Goal: Task Accomplishment & Management: Manage account settings

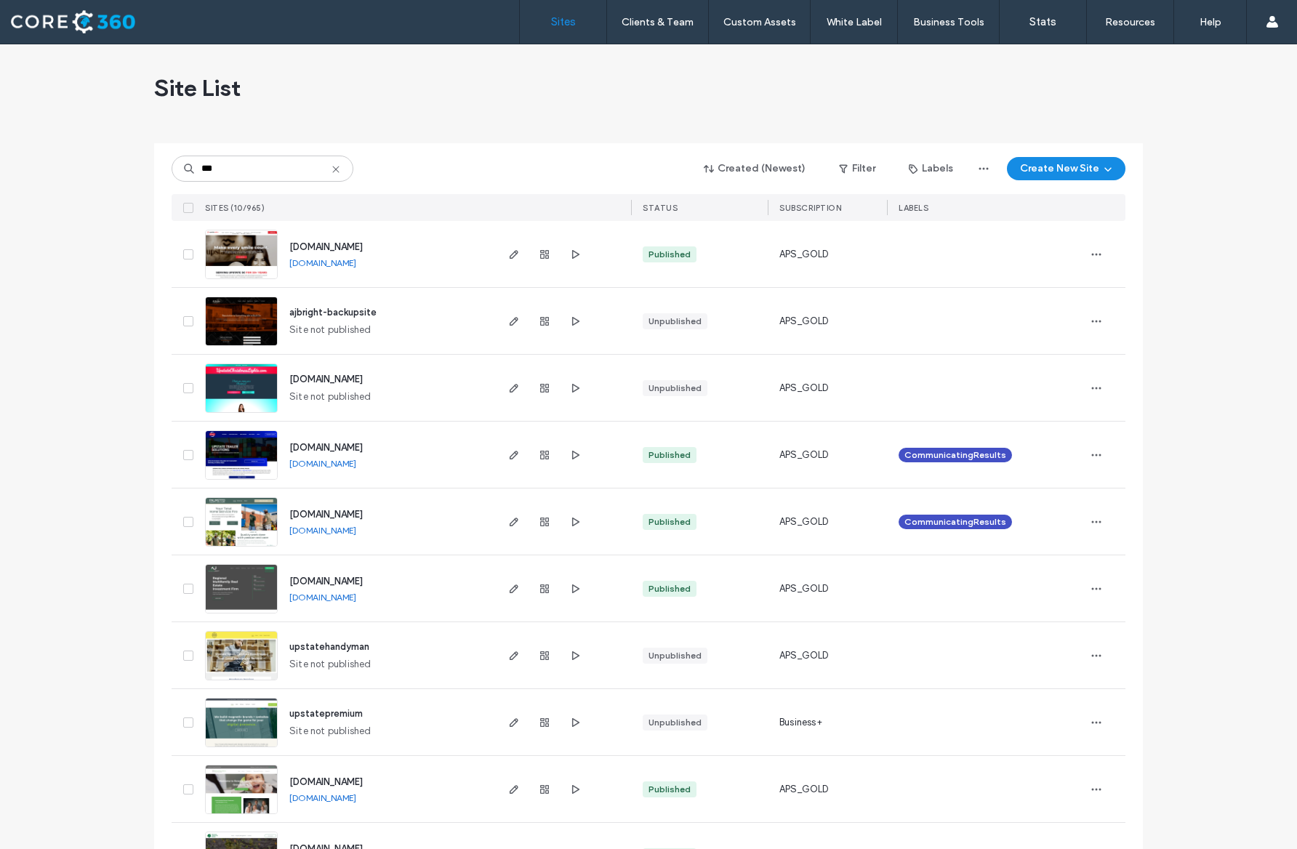
type input "***"
click at [246, 266] on img at bounding box center [241, 279] width 71 height 99
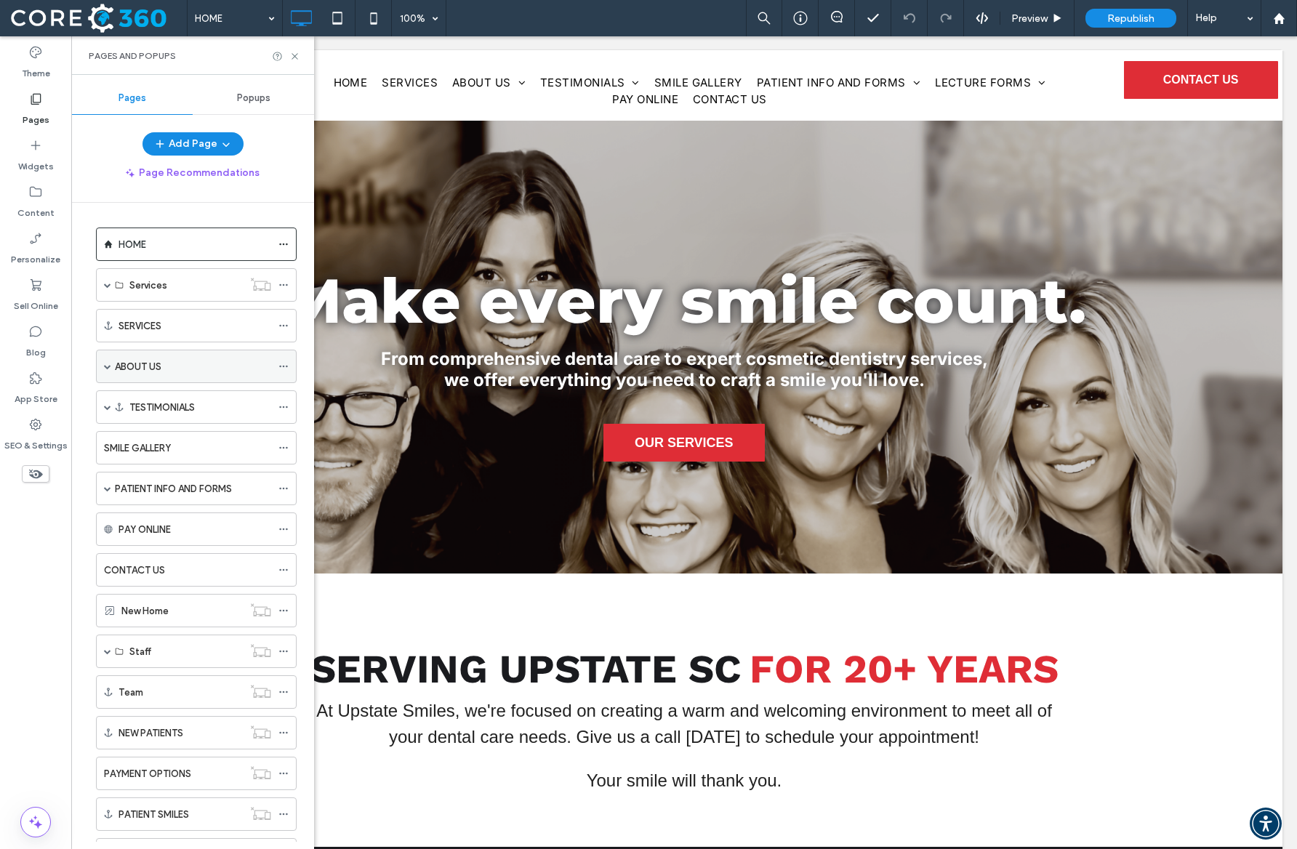
click at [106, 363] on span at bounding box center [107, 366] width 7 height 7
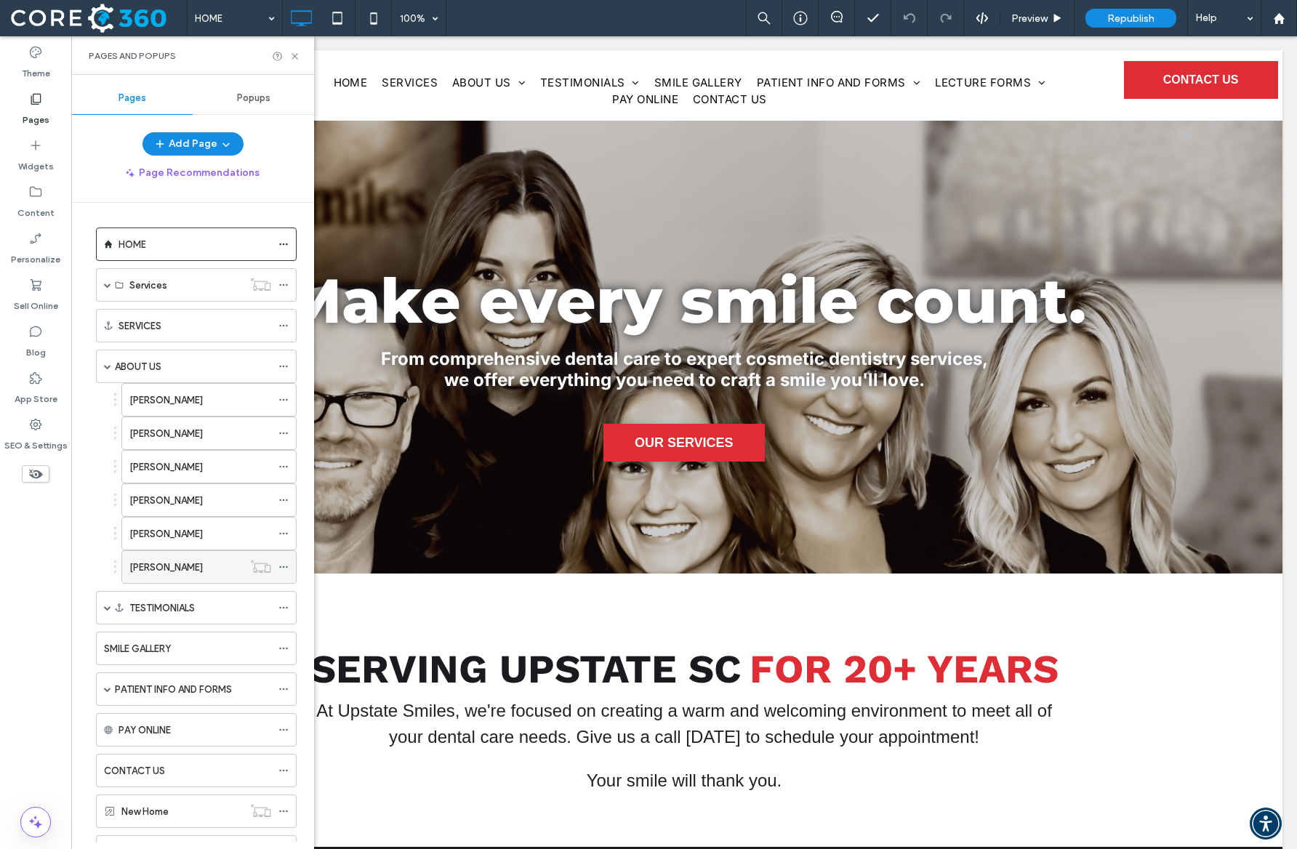
click at [287, 564] on icon at bounding box center [283, 567] width 10 height 10
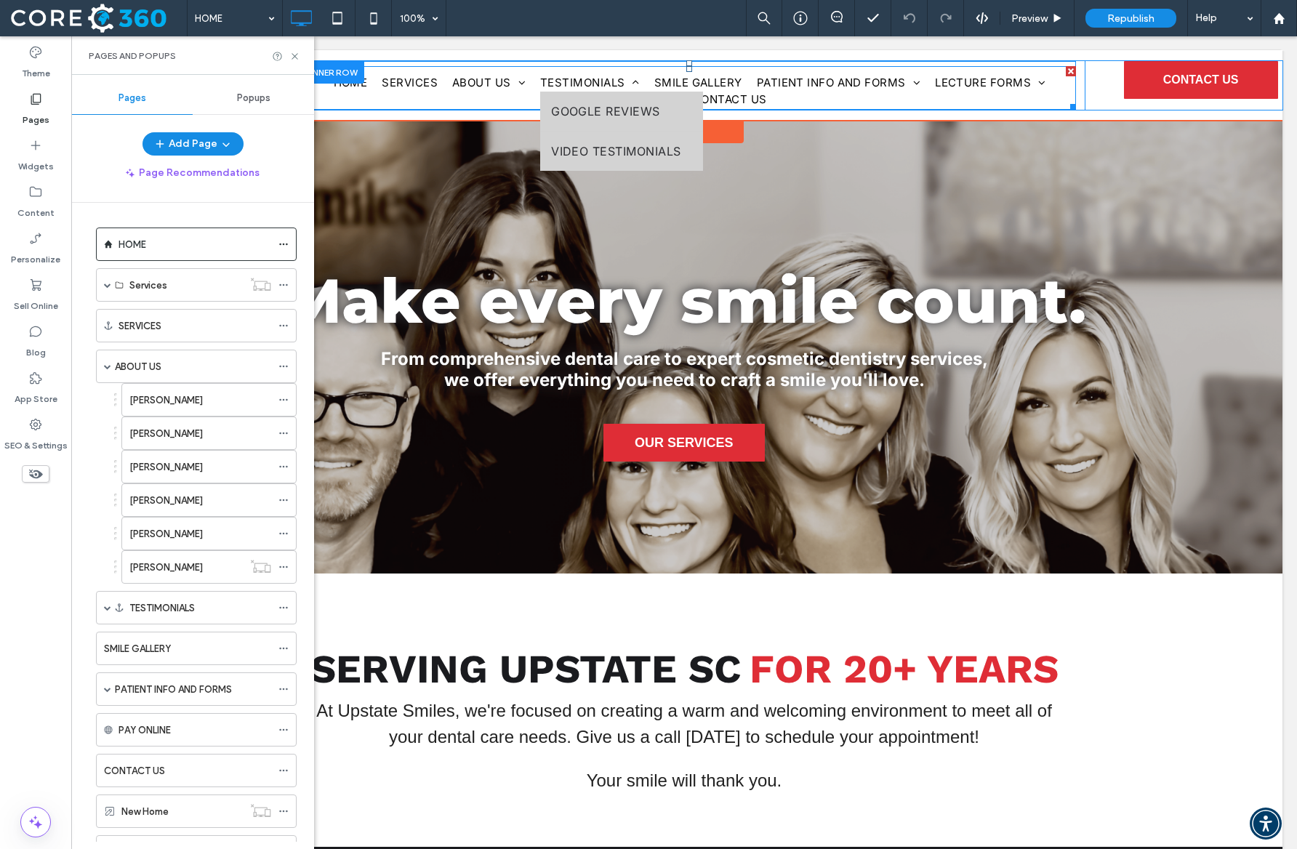
click at [584, 84] on span "TESTIMONIALS" at bounding box center [590, 83] width 100 height 17
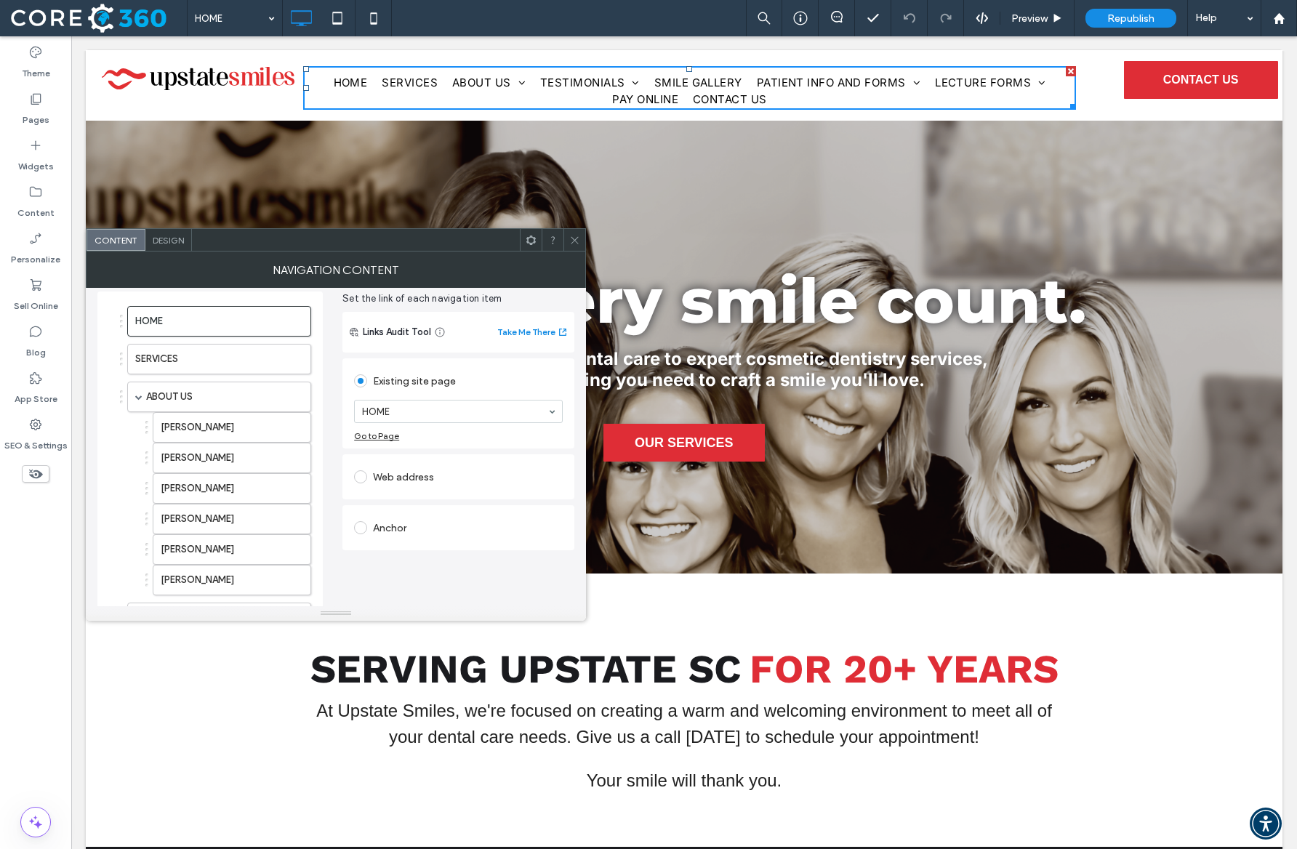
scroll to position [73, 0]
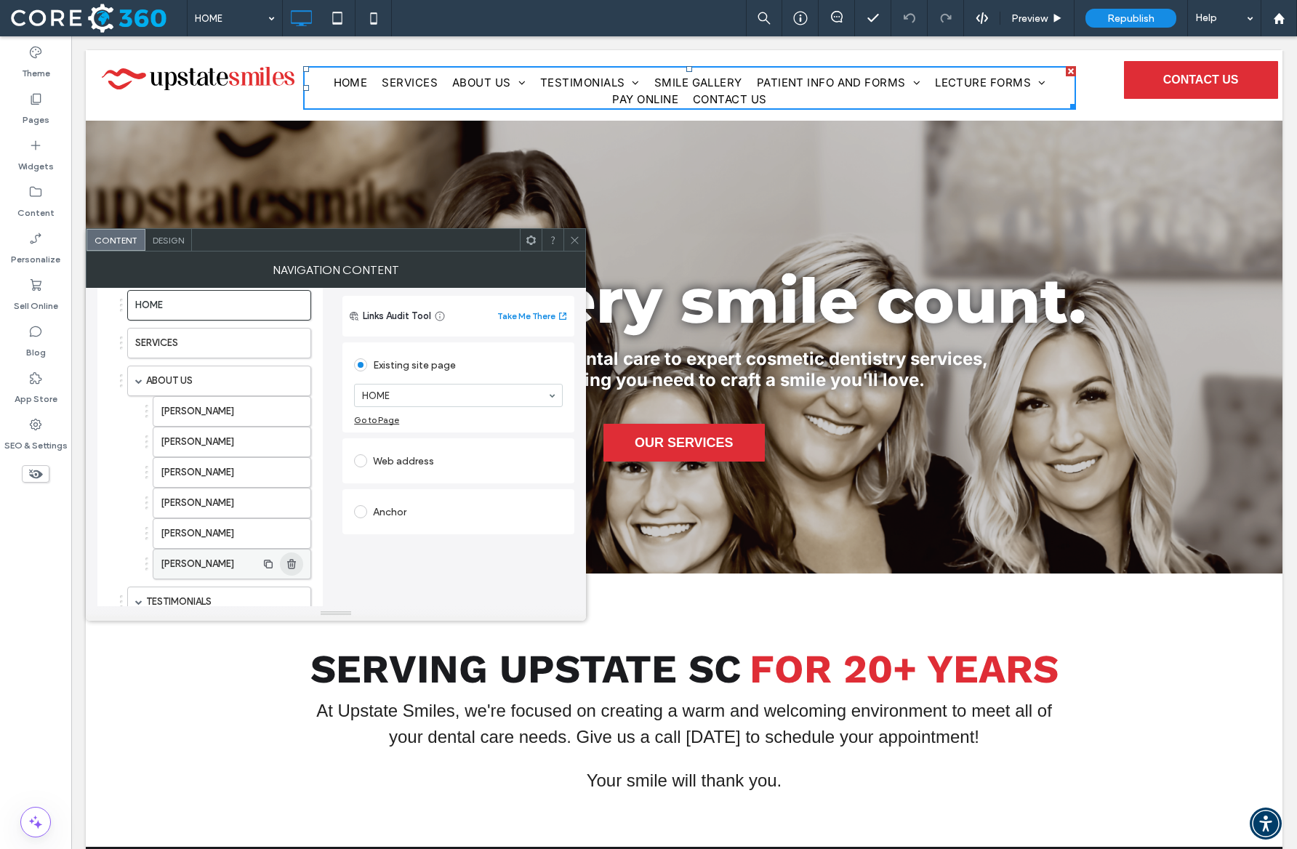
click at [294, 565] on icon "button" at bounding box center [292, 564] width 12 height 12
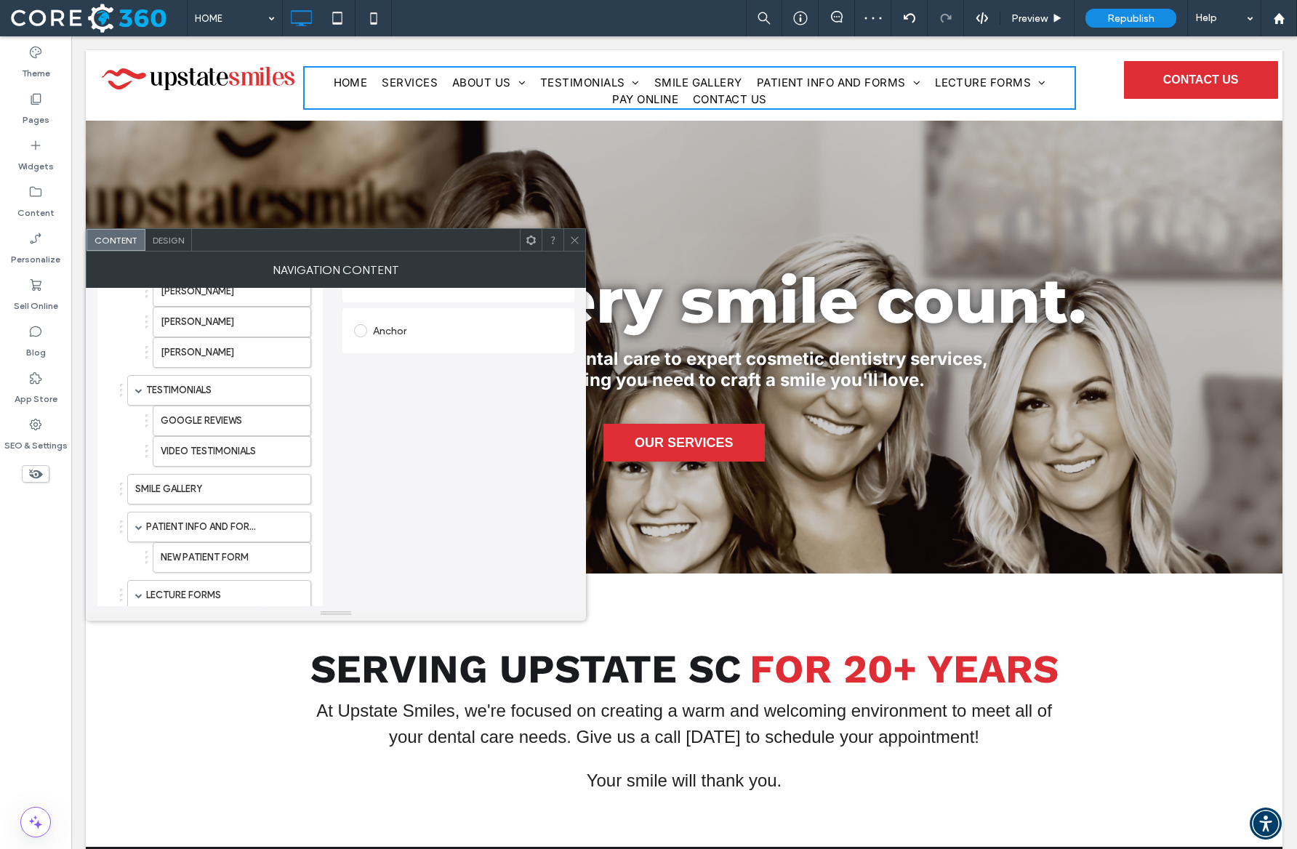
scroll to position [0, 0]
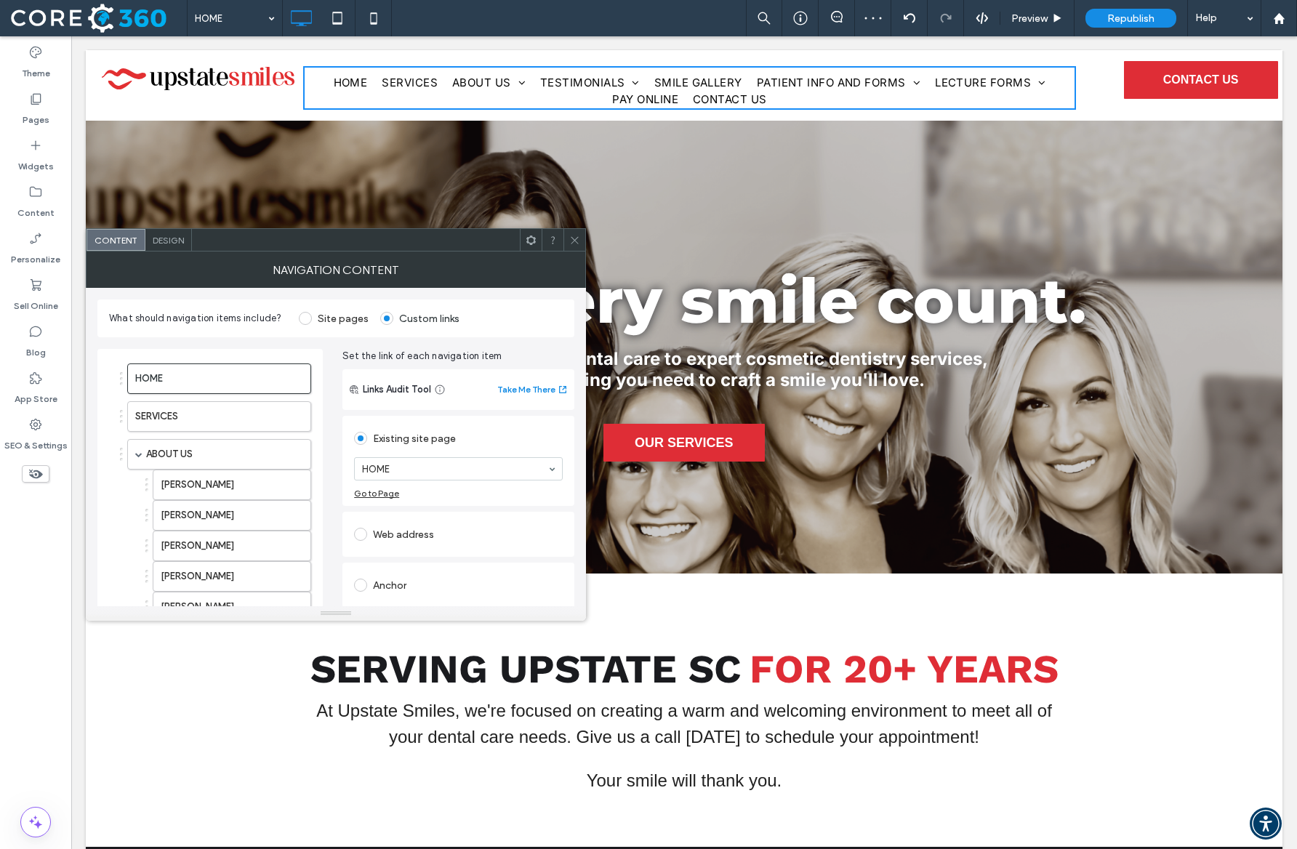
click at [568, 243] on div at bounding box center [574, 240] width 22 height 22
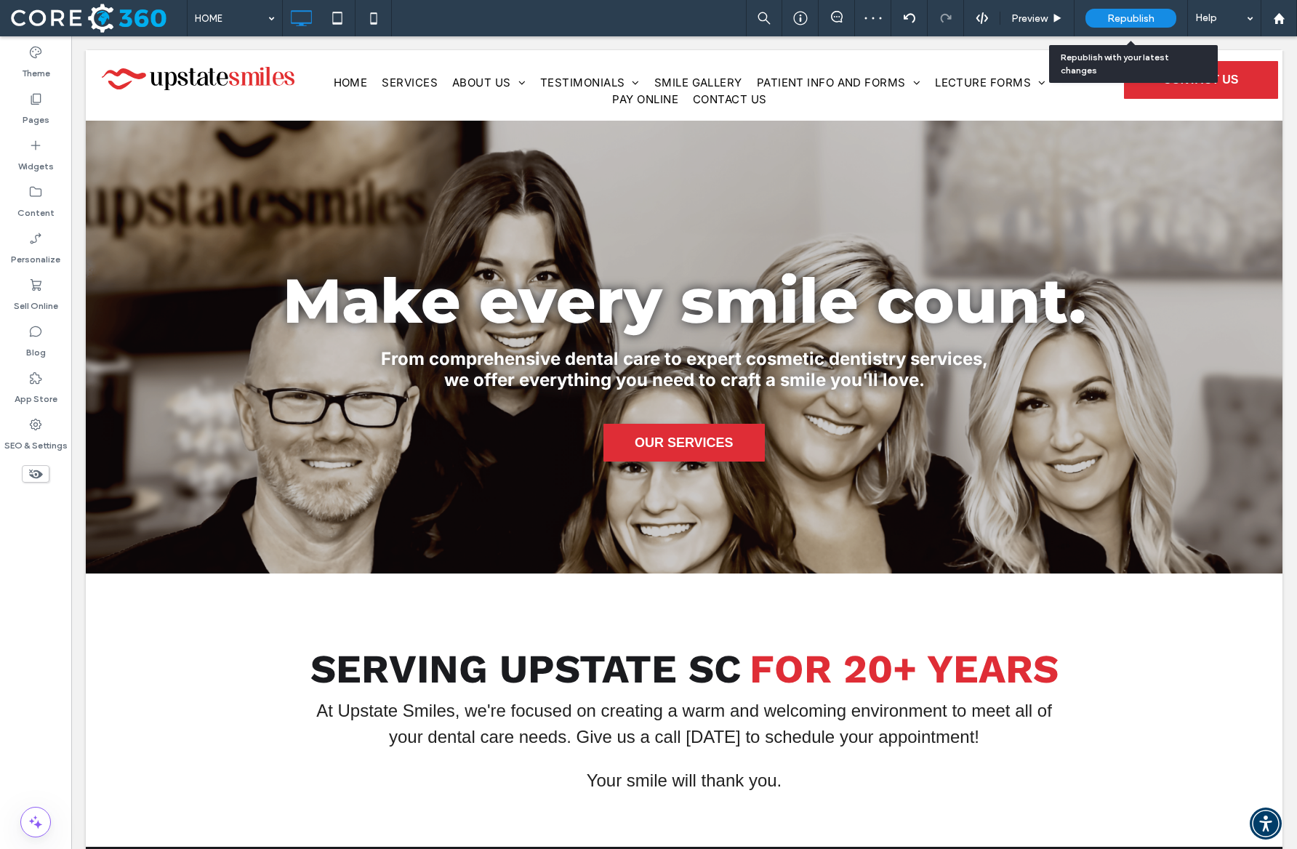
click at [1119, 21] on span "Republish" at bounding box center [1130, 18] width 47 height 12
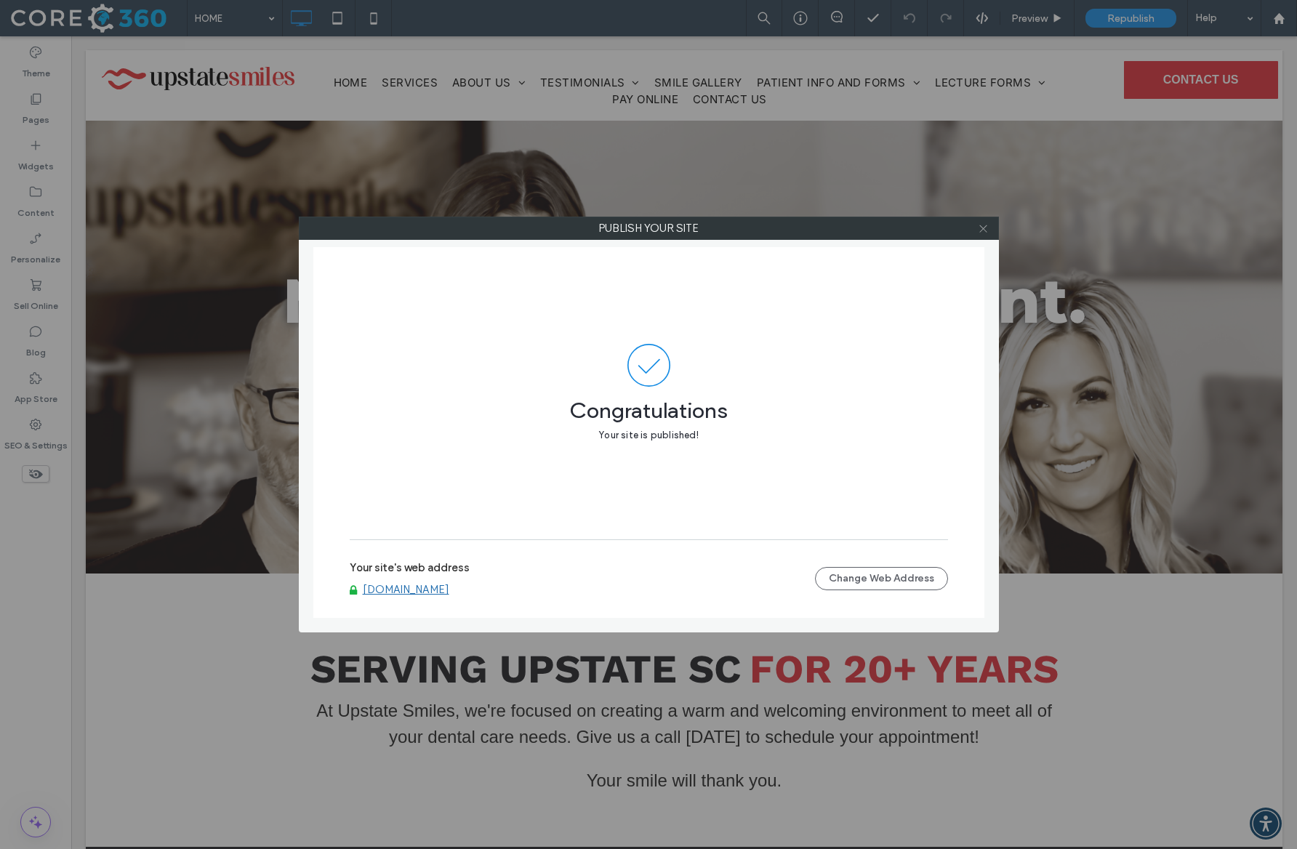
click at [980, 229] on icon at bounding box center [983, 228] width 11 height 11
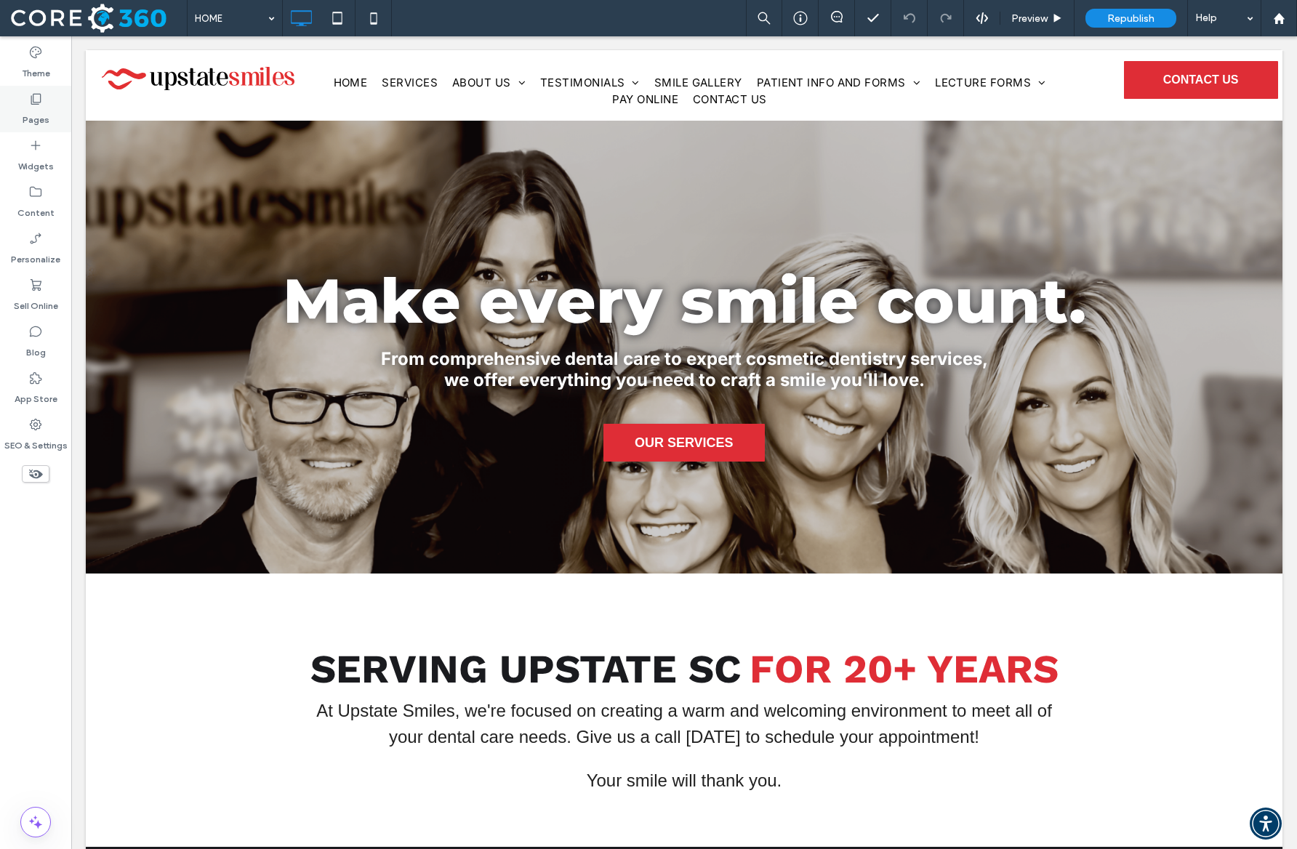
click at [23, 110] on div "Pages" at bounding box center [35, 109] width 71 height 47
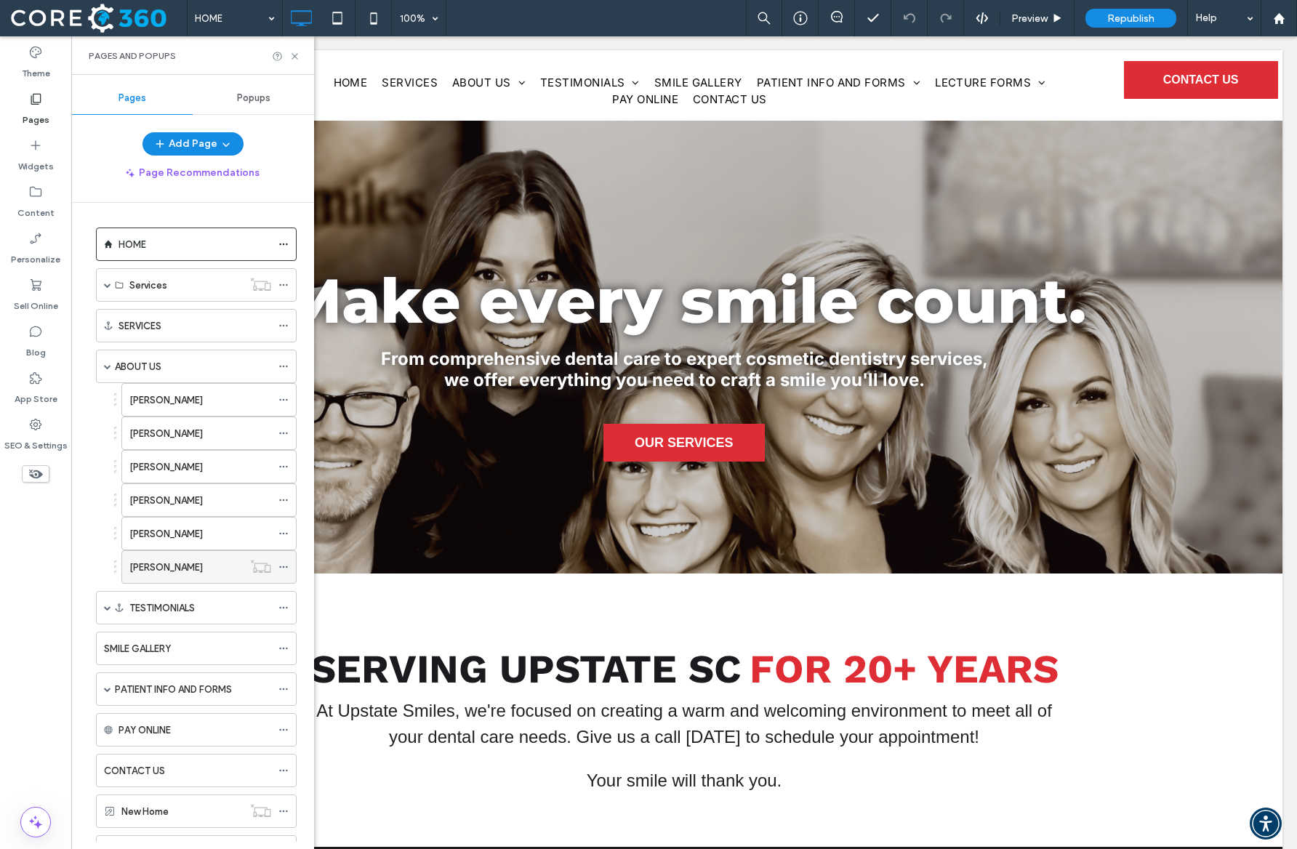
click at [281, 565] on icon at bounding box center [283, 567] width 10 height 10
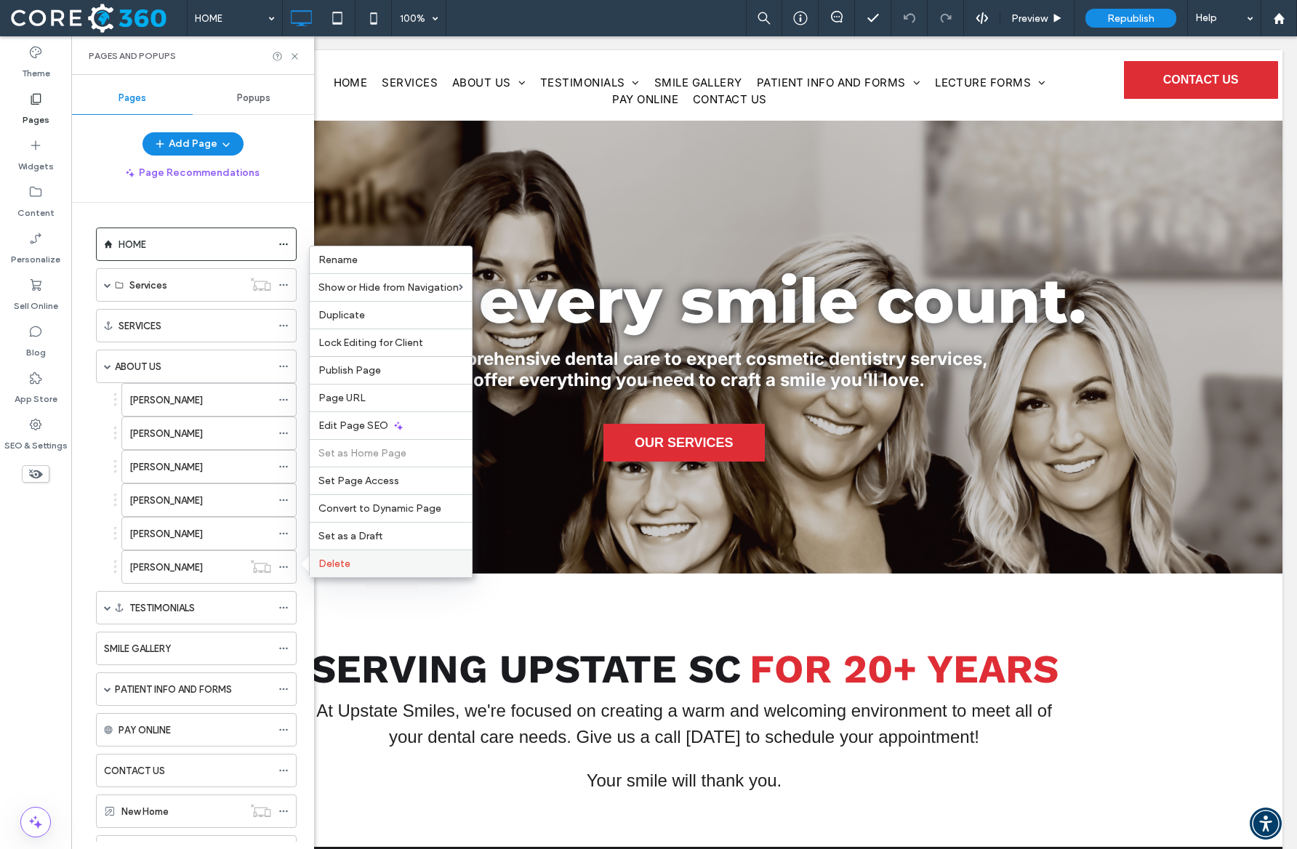
click at [314, 561] on div "Delete" at bounding box center [391, 563] width 162 height 28
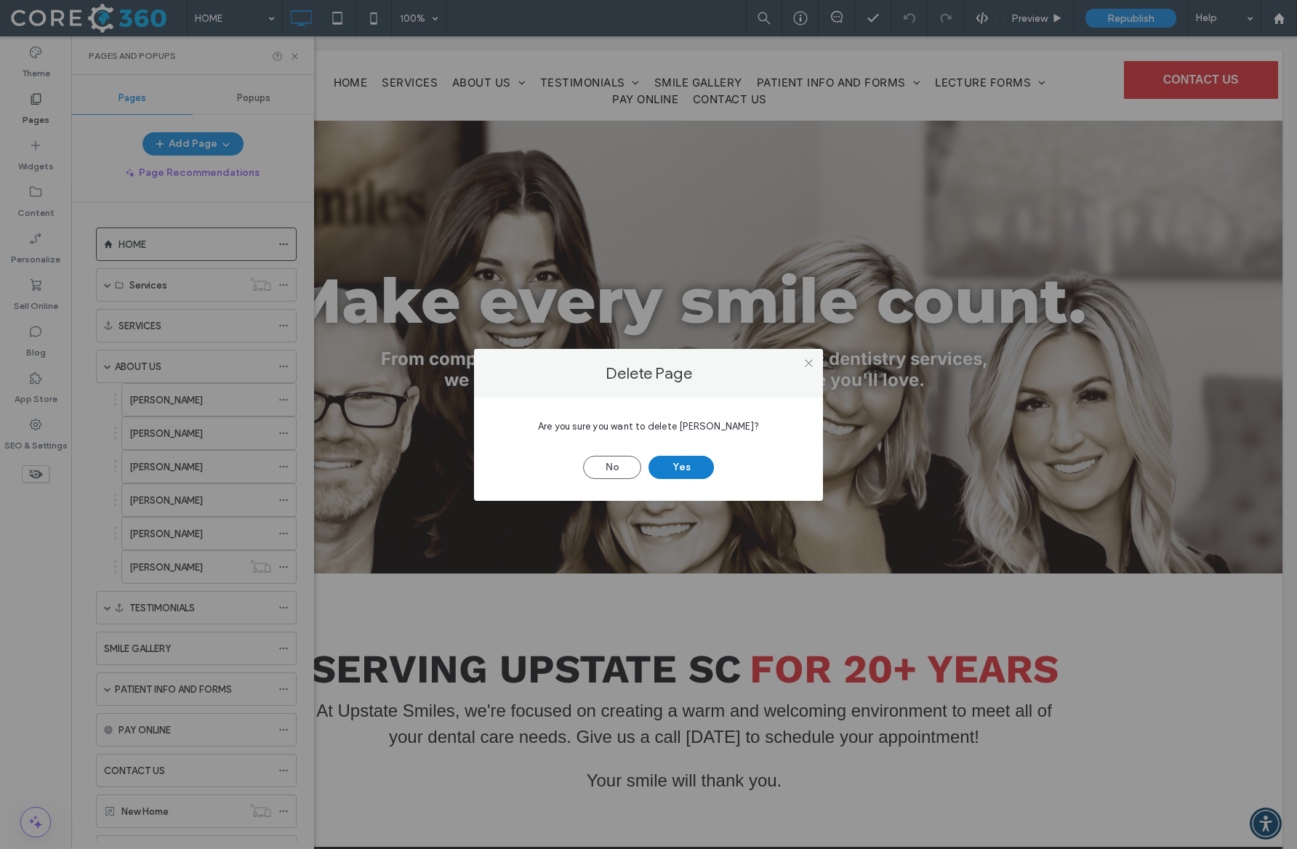
click at [676, 467] on button "Yes" at bounding box center [680, 467] width 65 height 23
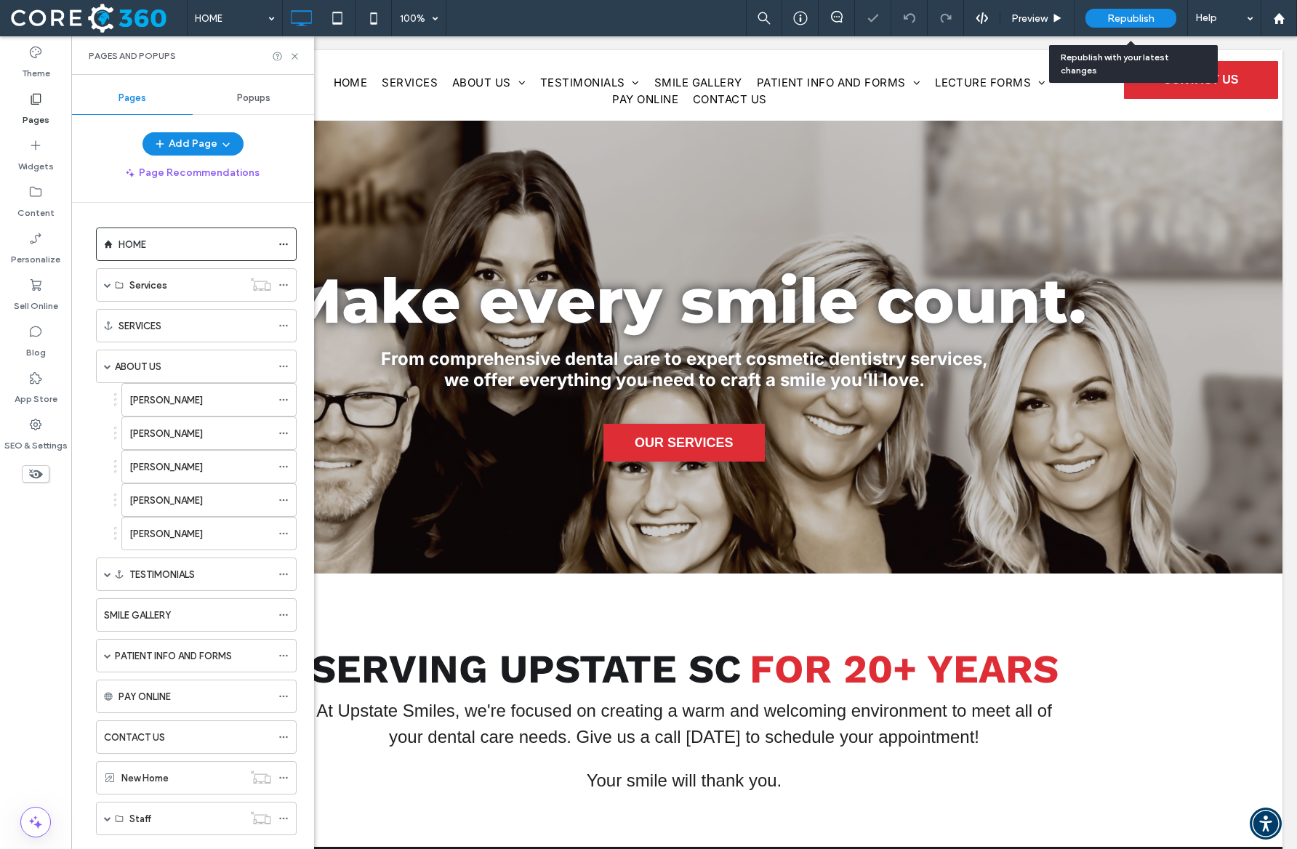
click at [1136, 17] on span "Republish" at bounding box center [1130, 18] width 47 height 12
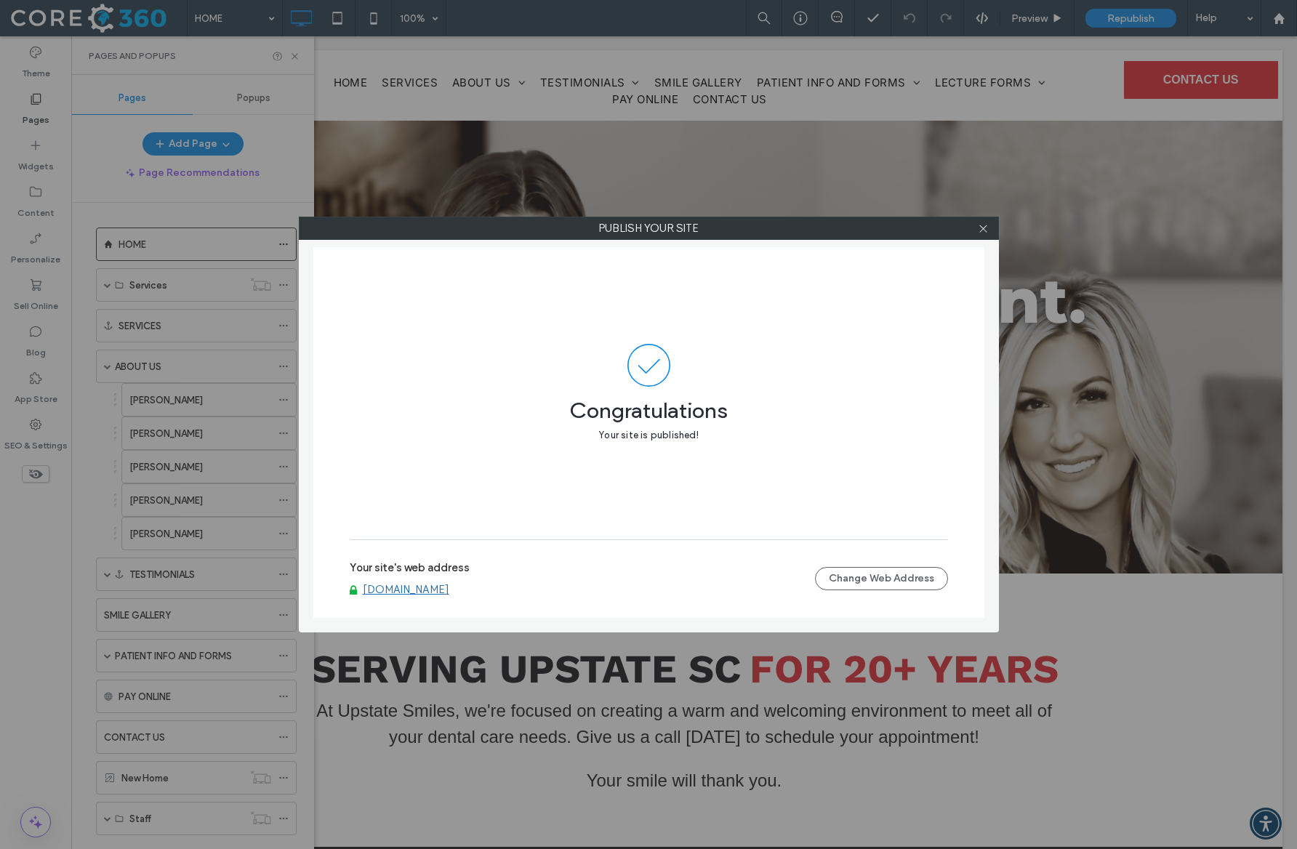
click at [168, 382] on div "Publish your site Congratulations Your site is published! Your site's web addre…" at bounding box center [648, 424] width 1297 height 849
click at [982, 228] on use at bounding box center [982, 228] width 7 height 7
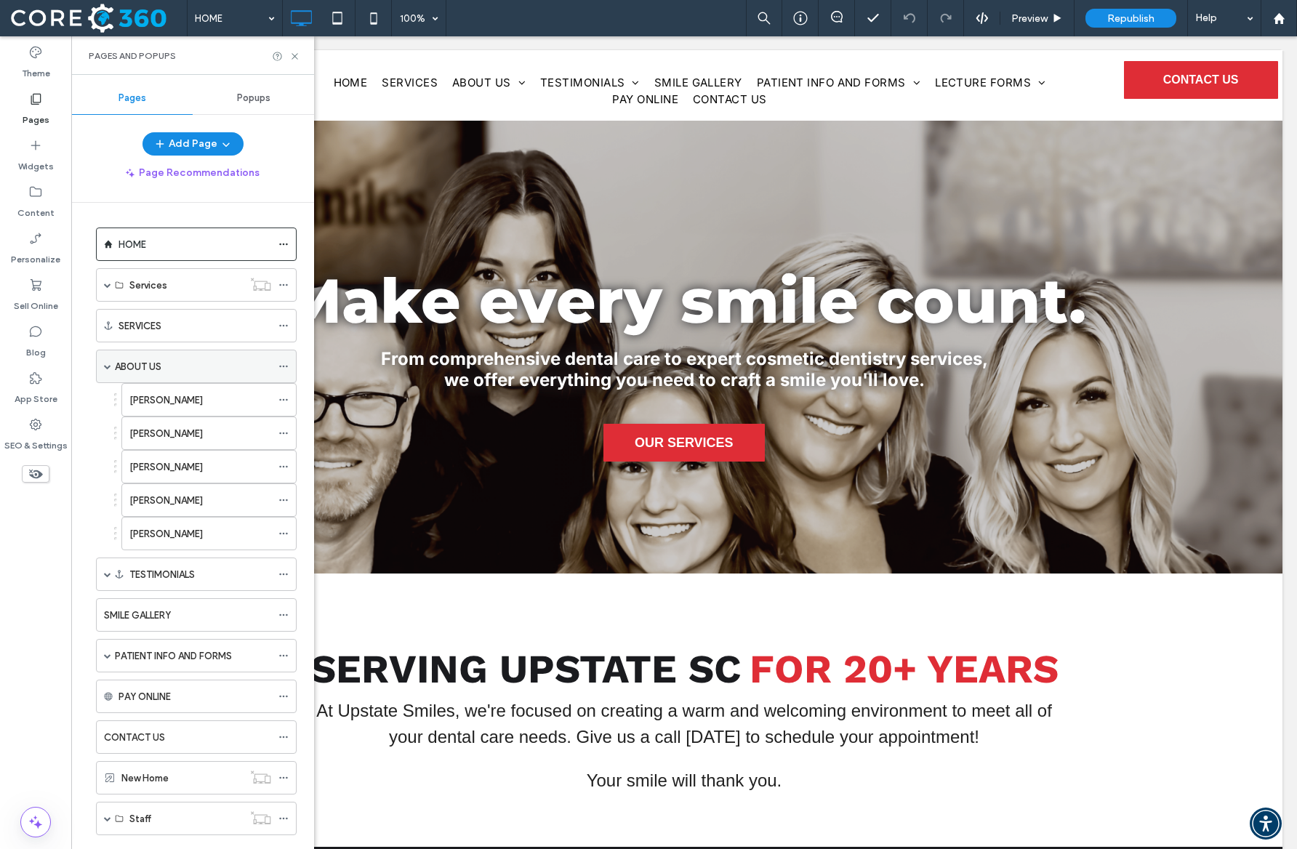
click at [158, 376] on div "ABOUT US" at bounding box center [193, 366] width 156 height 32
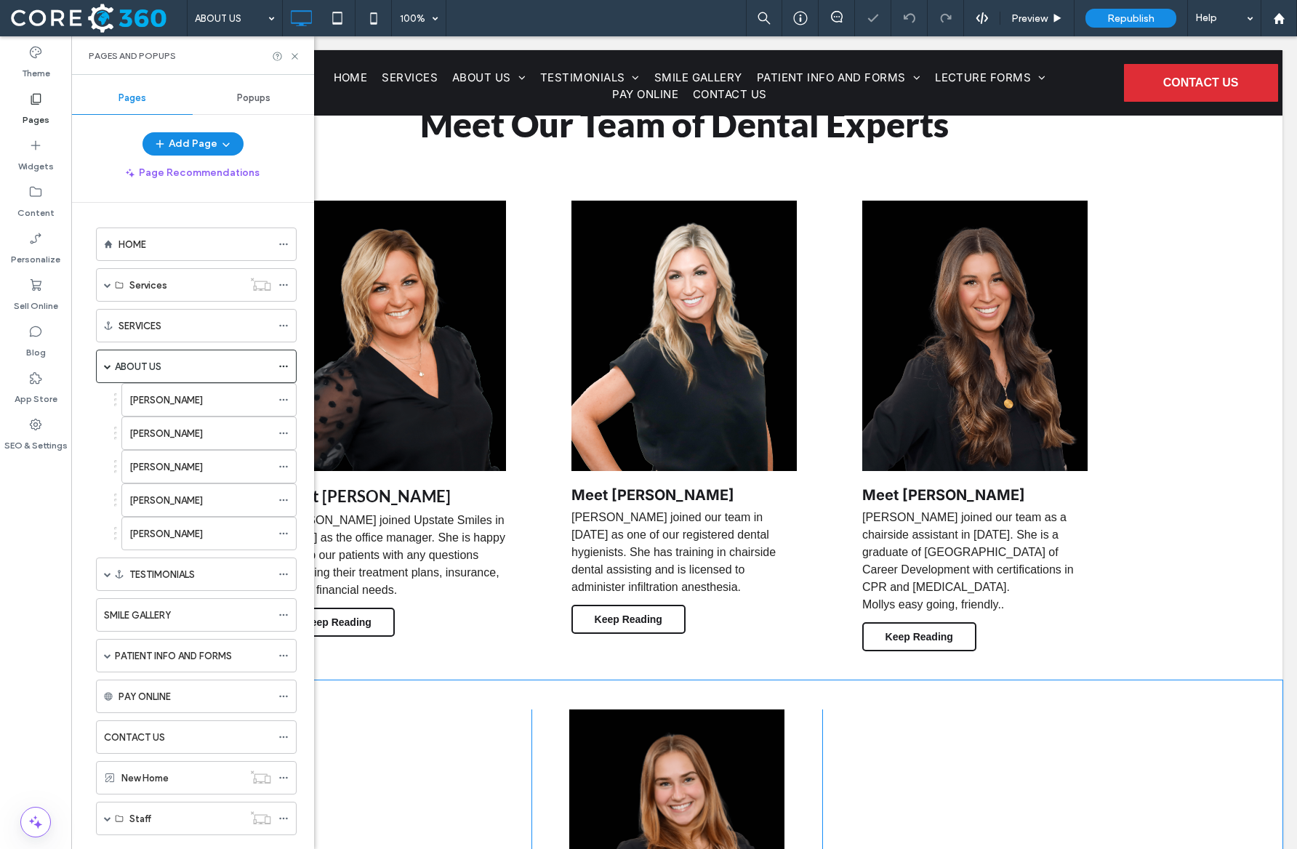
scroll to position [397, 0]
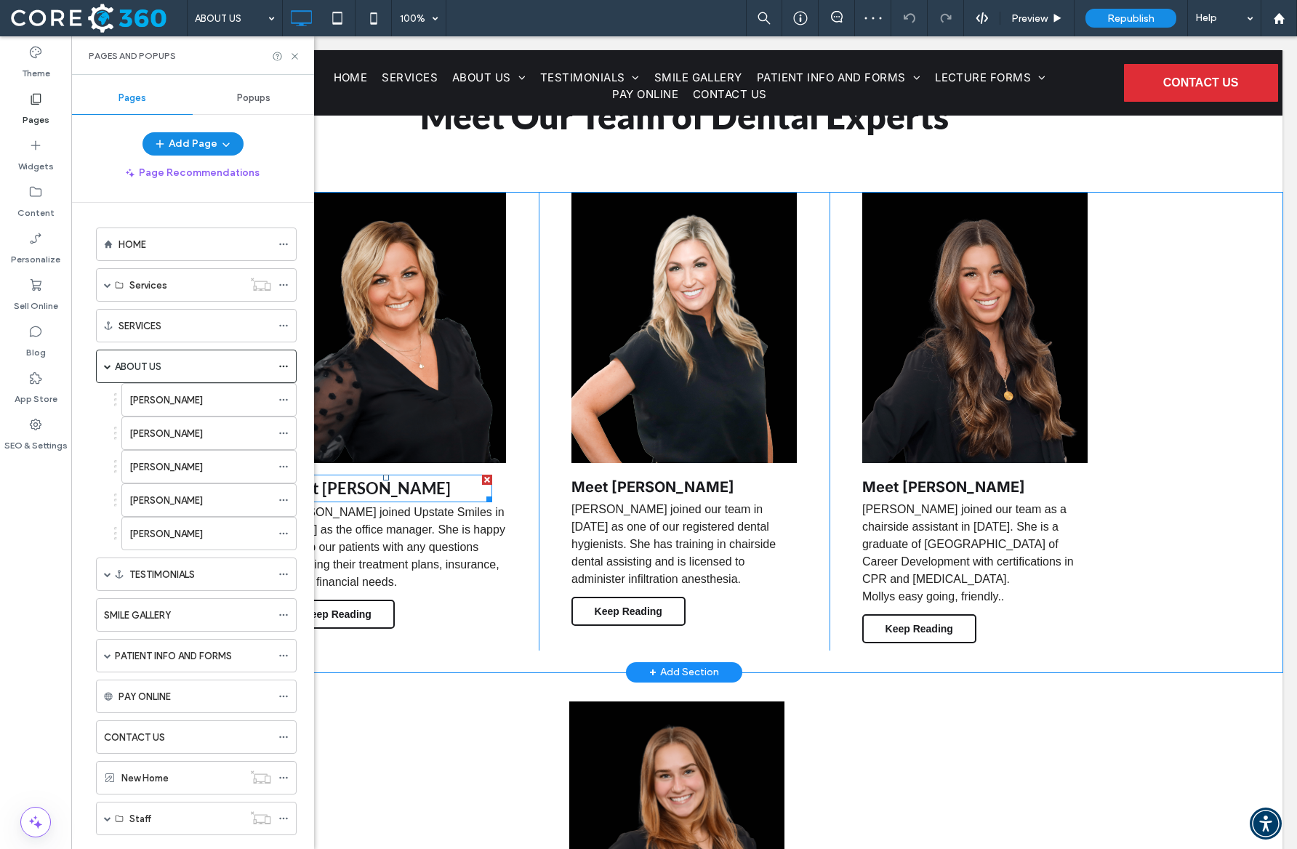
click at [419, 480] on h4 "Meet Ashley" at bounding box center [386, 488] width 211 height 25
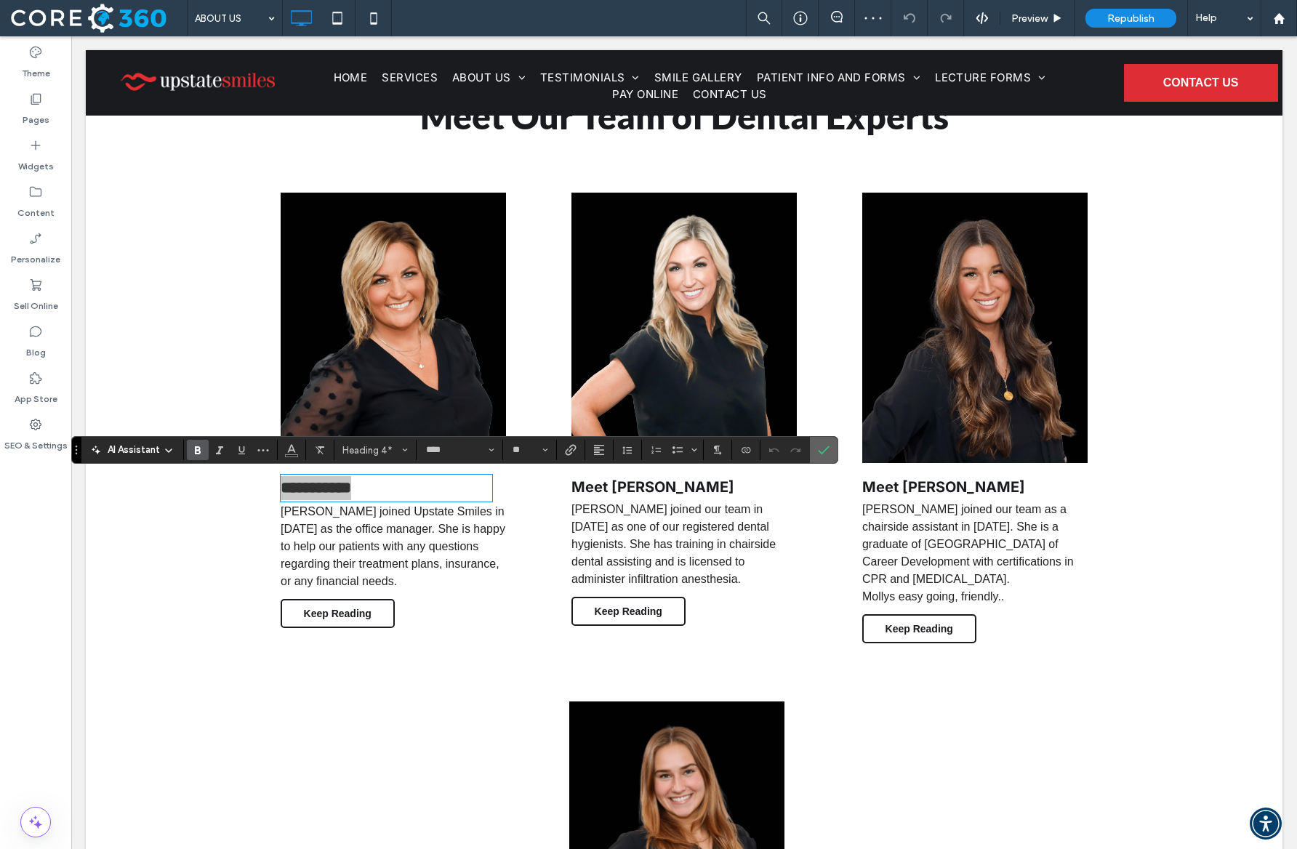
click at [823, 459] on span "Confirm" at bounding box center [821, 450] width 7 height 26
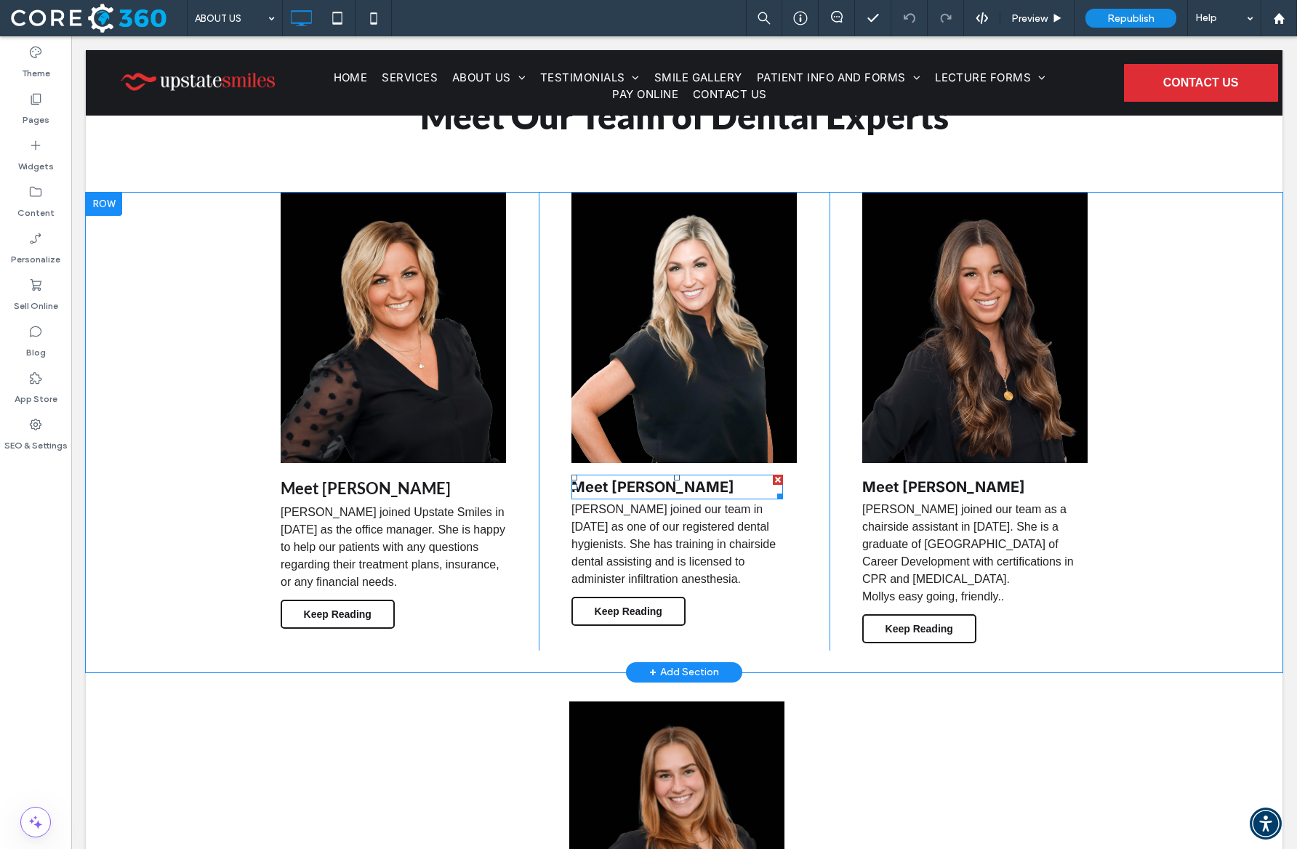
click at [660, 497] on h4 "Meet Brittnee" at bounding box center [676, 487] width 211 height 22
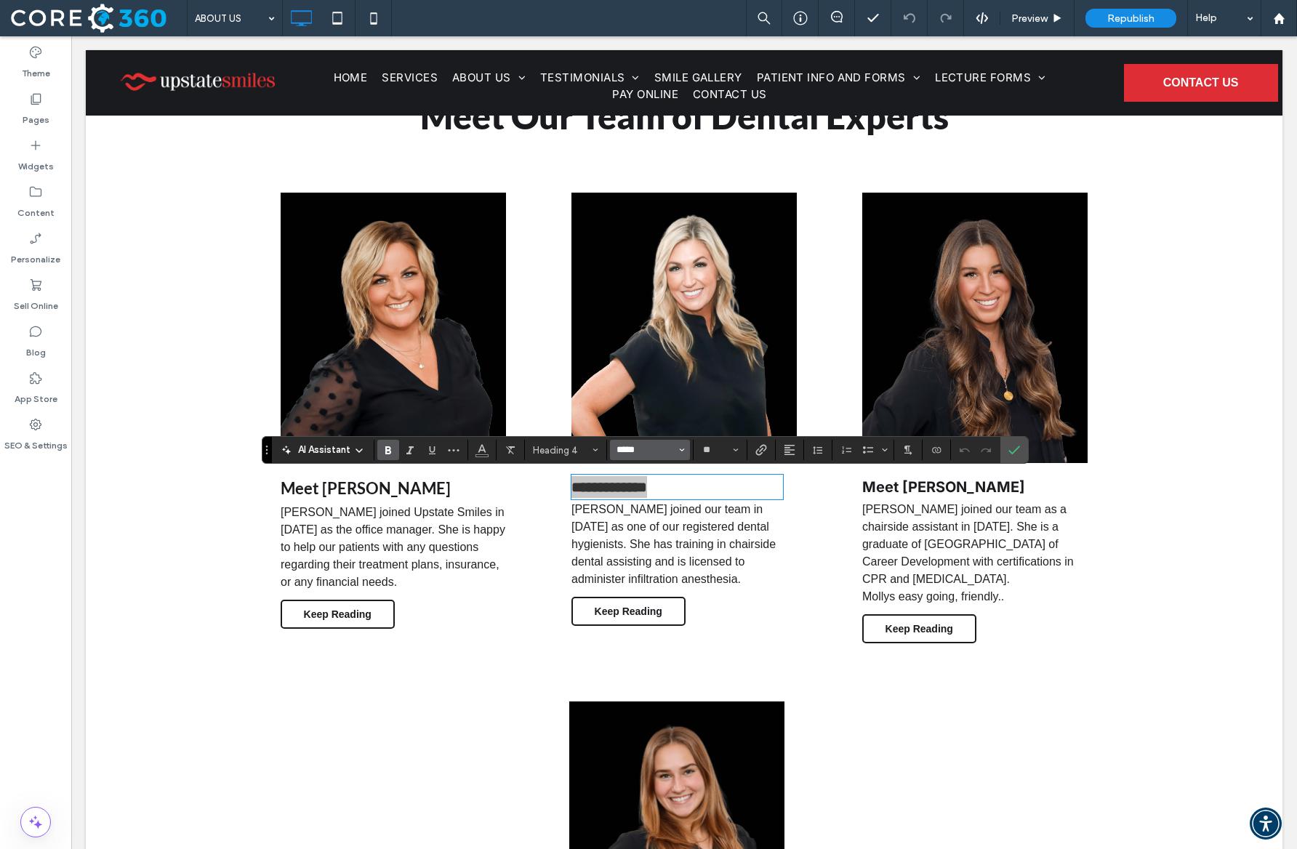
click at [648, 454] on input "*****" at bounding box center [646, 450] width 62 height 12
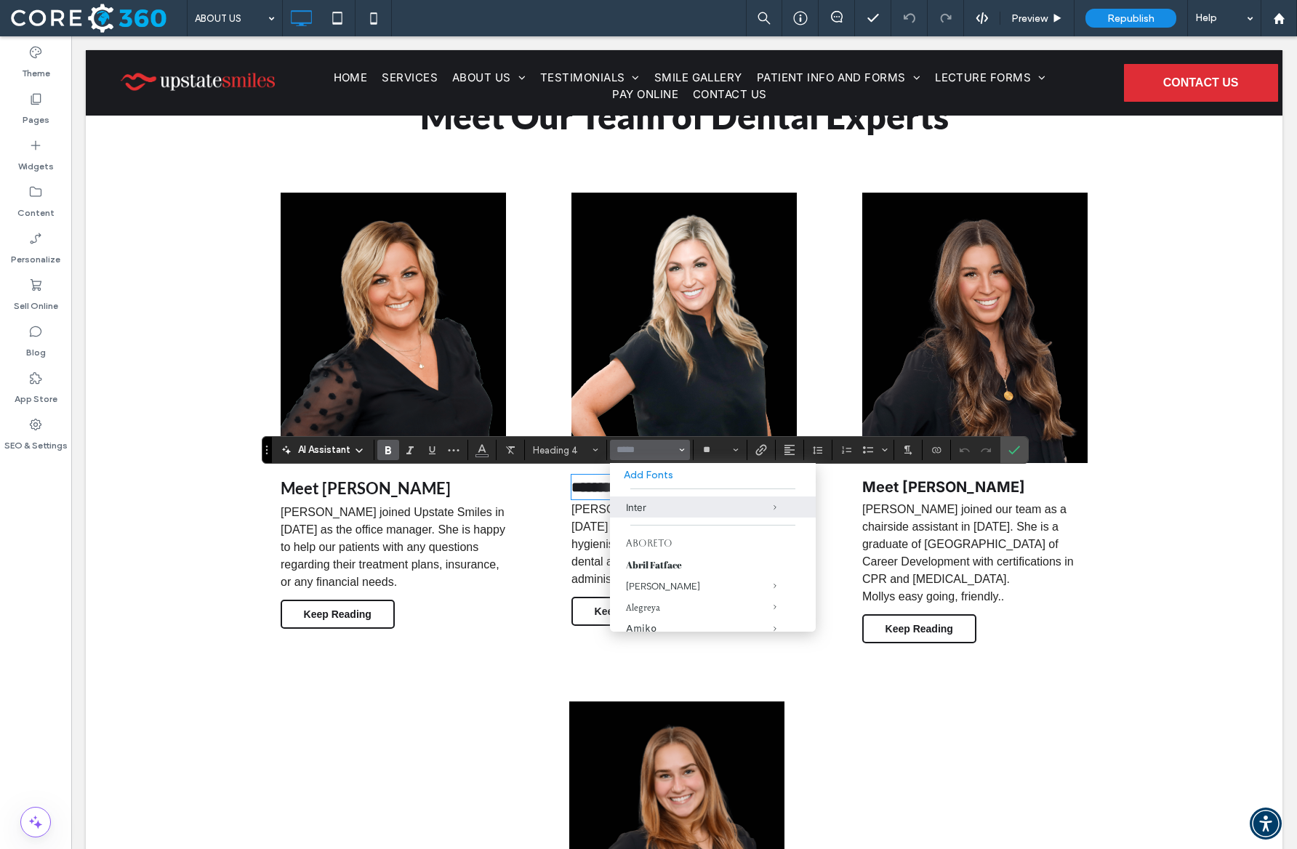
click at [501, 538] on p "Ashley joined Upstate Smiles in 2011 as the office manager. She is happy to hel…" at bounding box center [393, 547] width 225 height 87
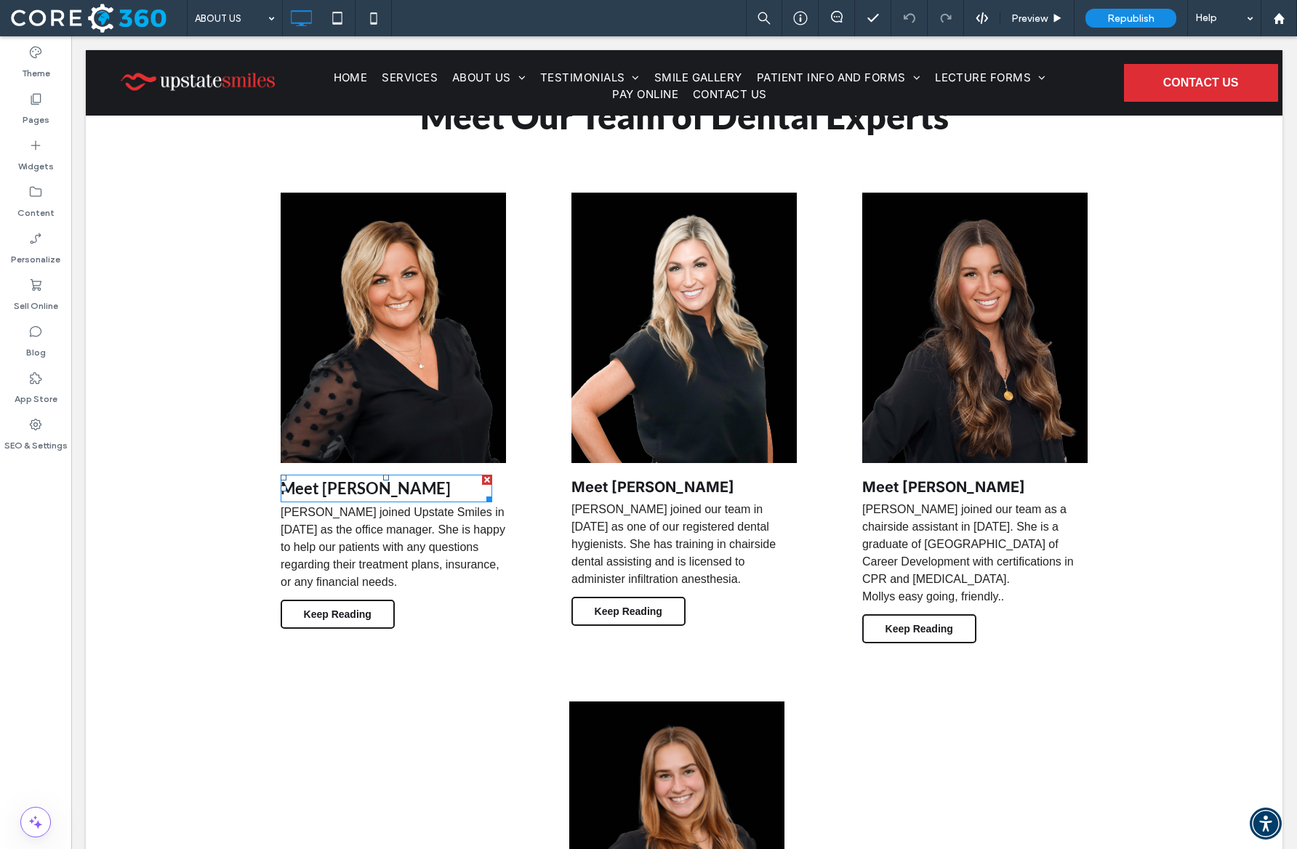
click at [382, 489] on h4 "Meet Ashley" at bounding box center [386, 488] width 211 height 25
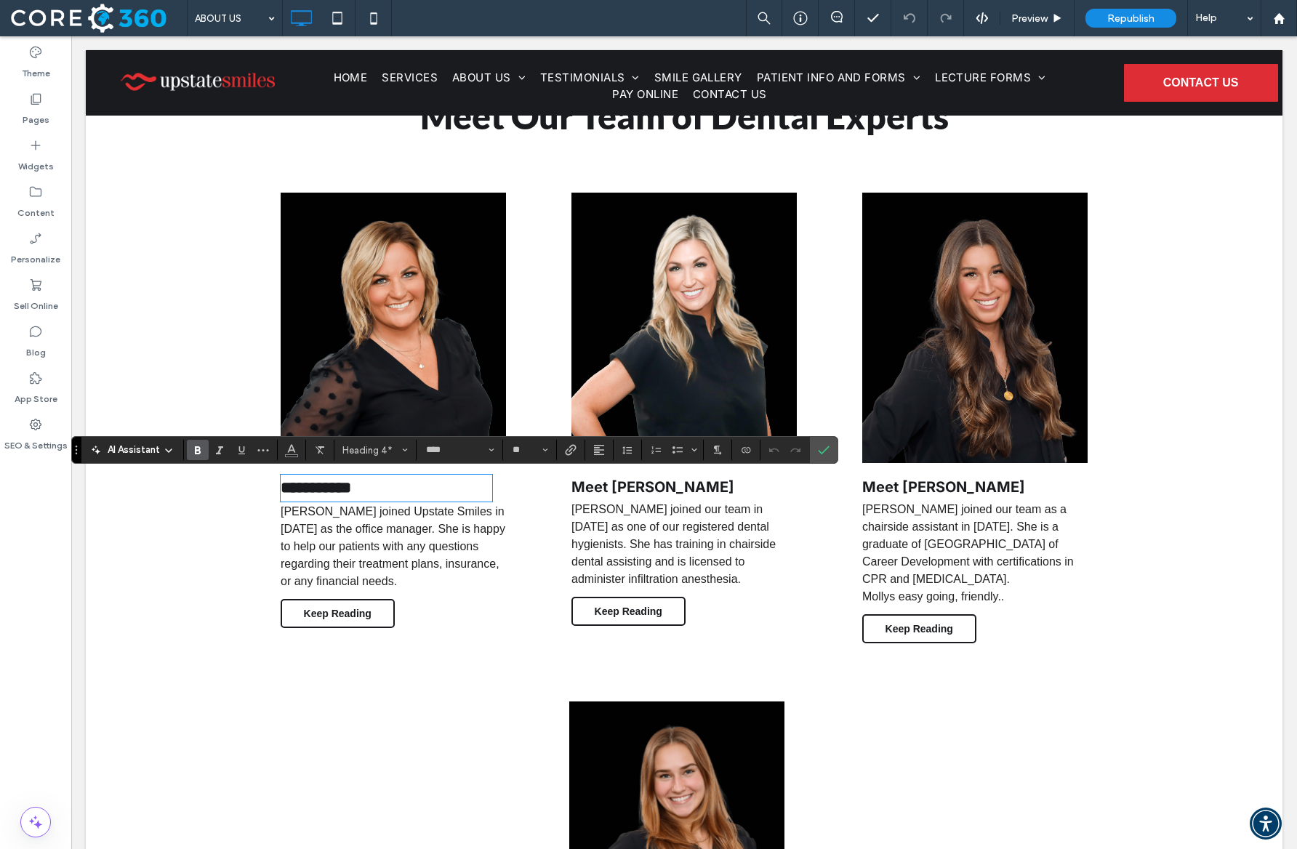
click at [435, 539] on p "Ashley joined Upstate Smiles in 2011 as the office manager. She is happy to hel…" at bounding box center [393, 546] width 225 height 87
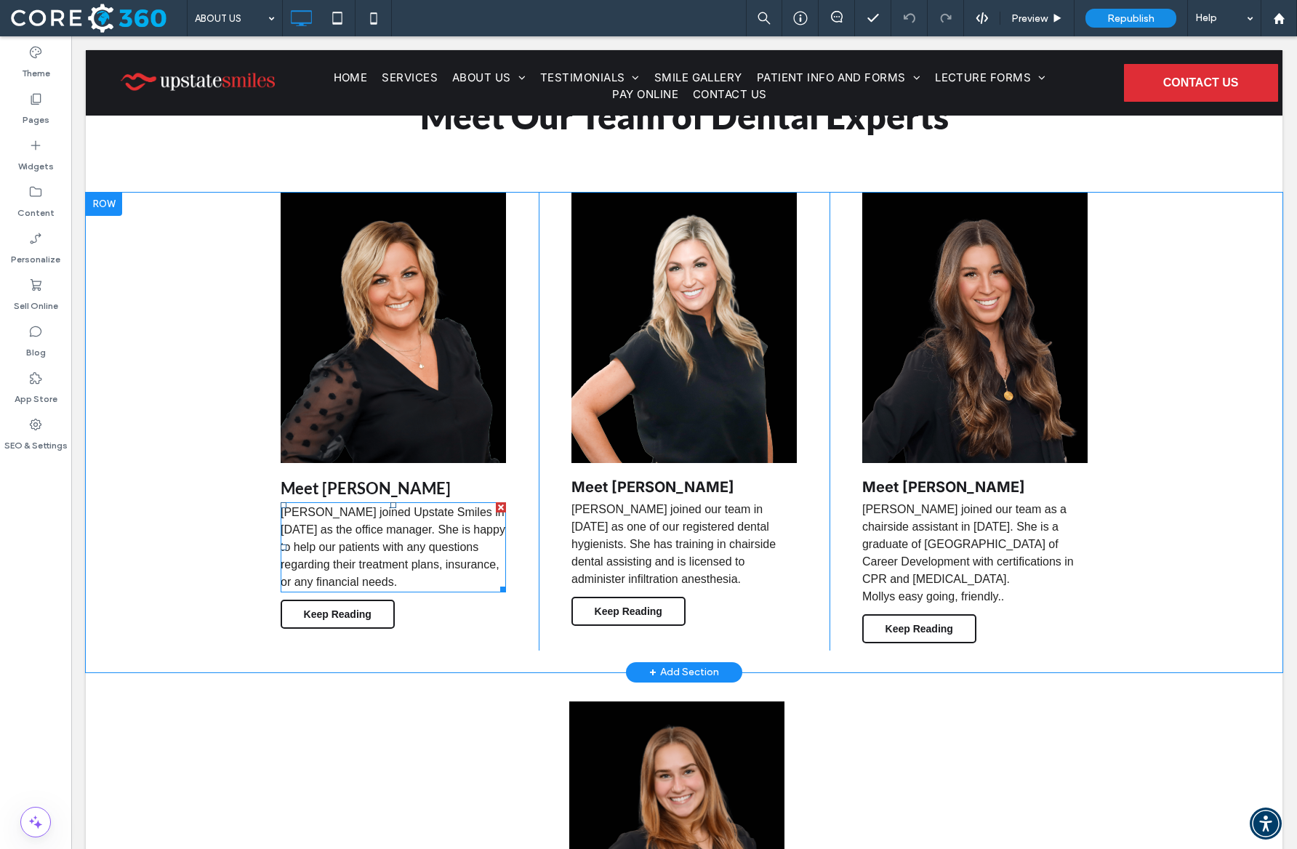
click at [435, 539] on p "Ashley joined Upstate Smiles in 2011 as the office manager. She is happy to hel…" at bounding box center [393, 547] width 225 height 87
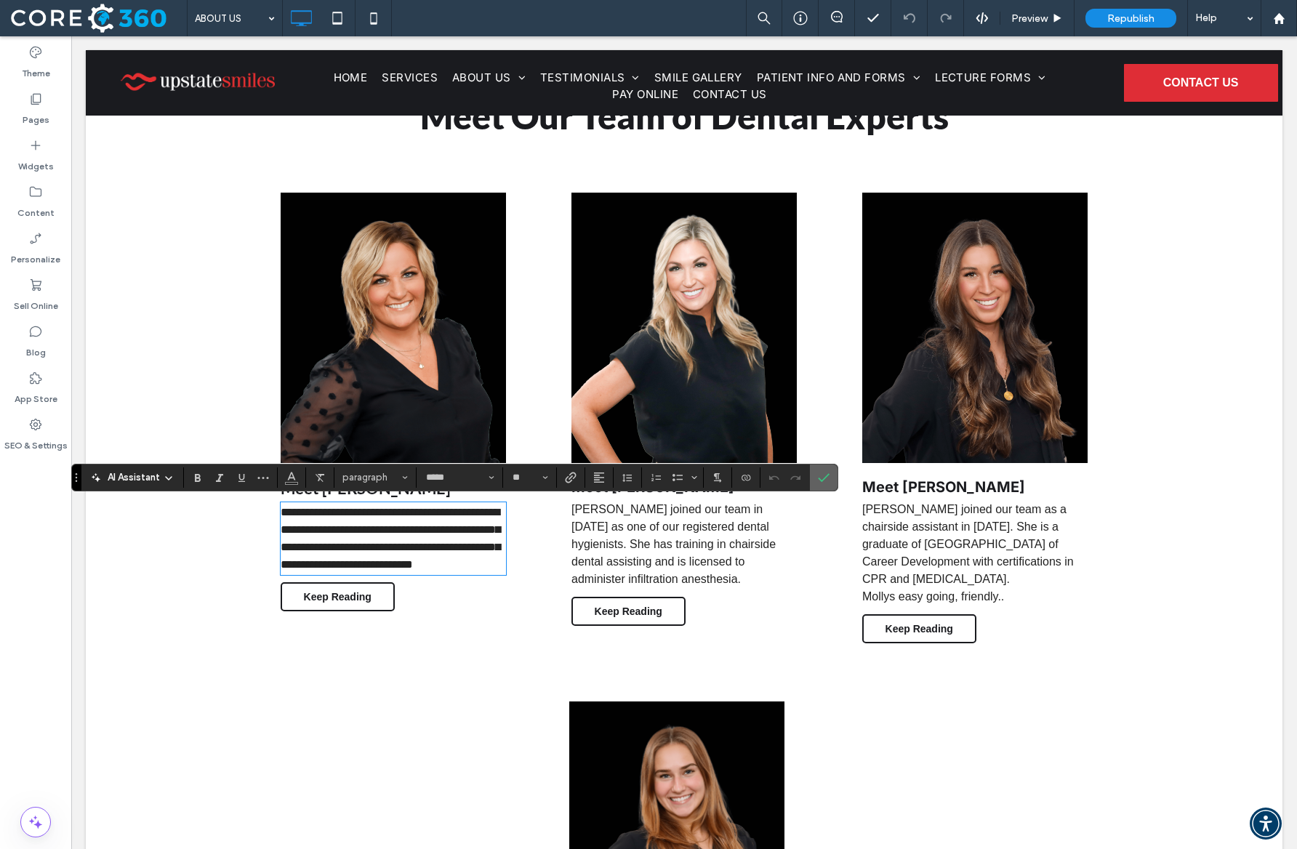
click at [831, 478] on label "Confirm" at bounding box center [824, 477] width 22 height 26
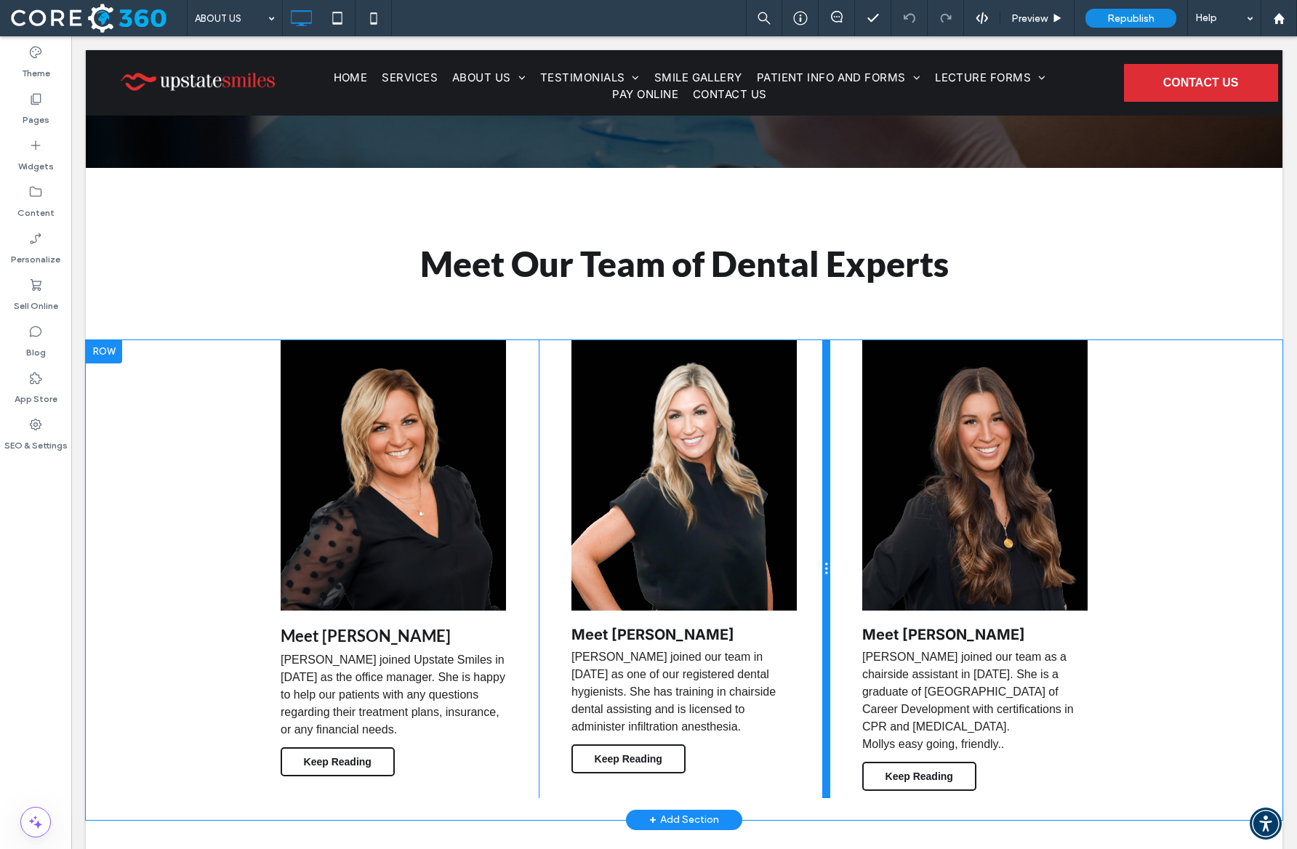
scroll to position [185, 0]
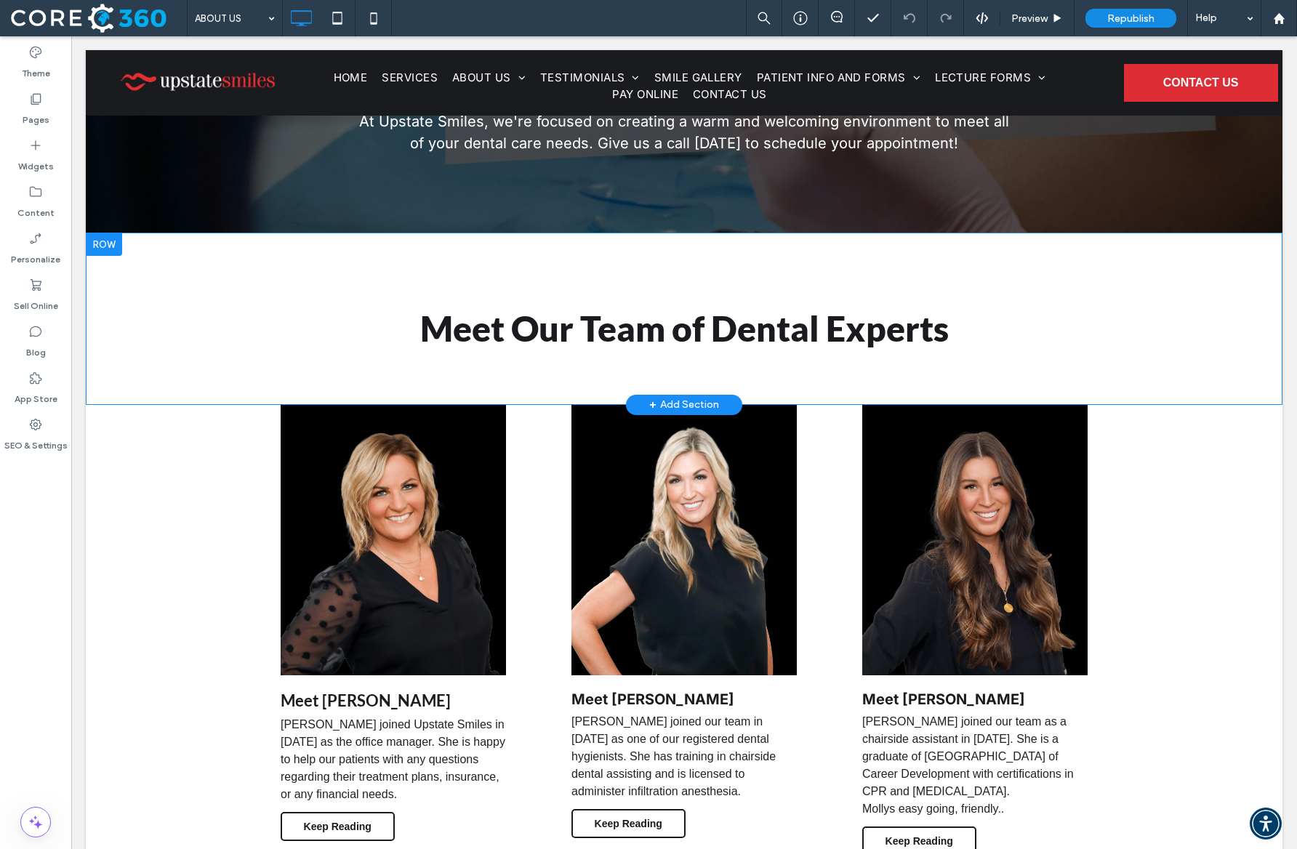
click at [773, 305] on div "Meet Our Team of Dental Experts Click To Paste Row + Add Section" at bounding box center [684, 319] width 1196 height 172
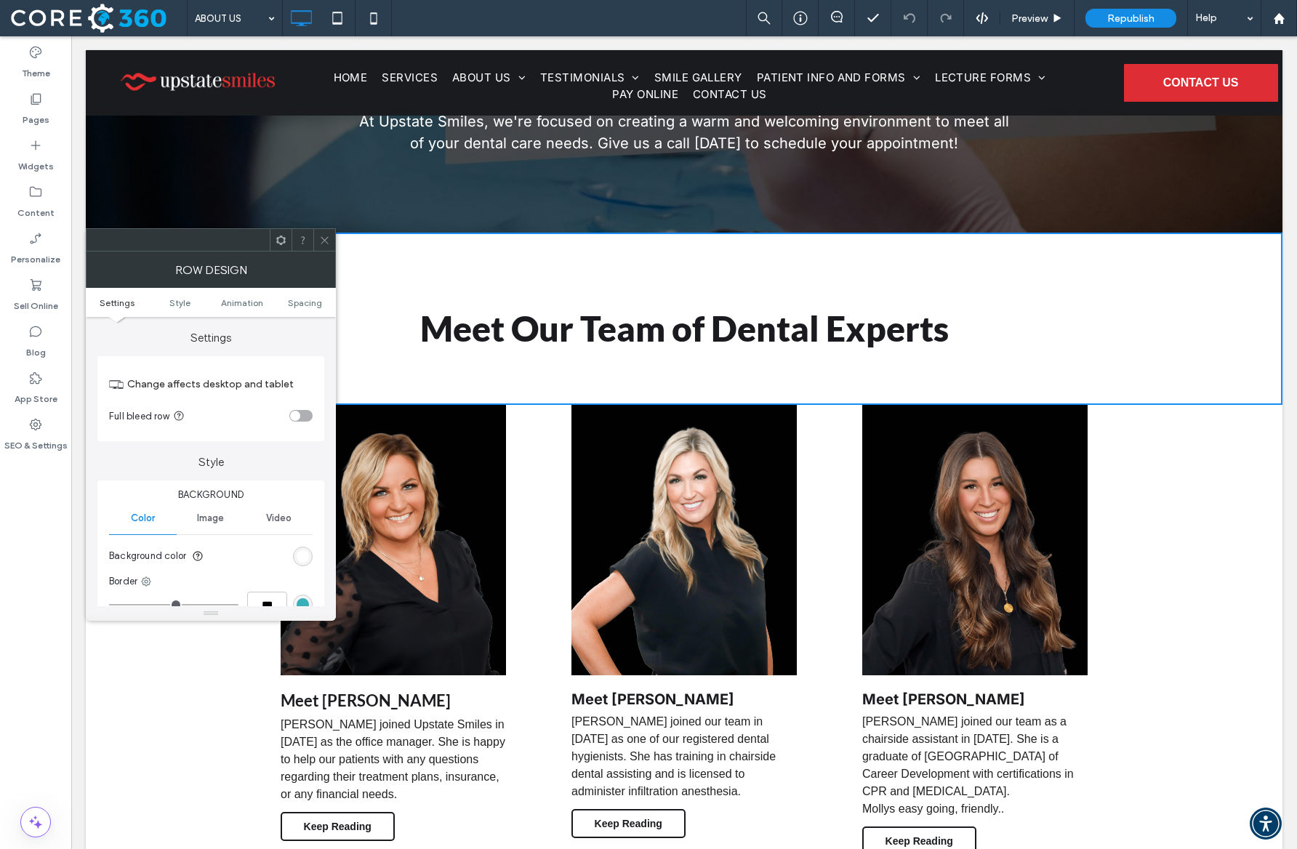
click at [328, 242] on icon at bounding box center [324, 240] width 11 height 11
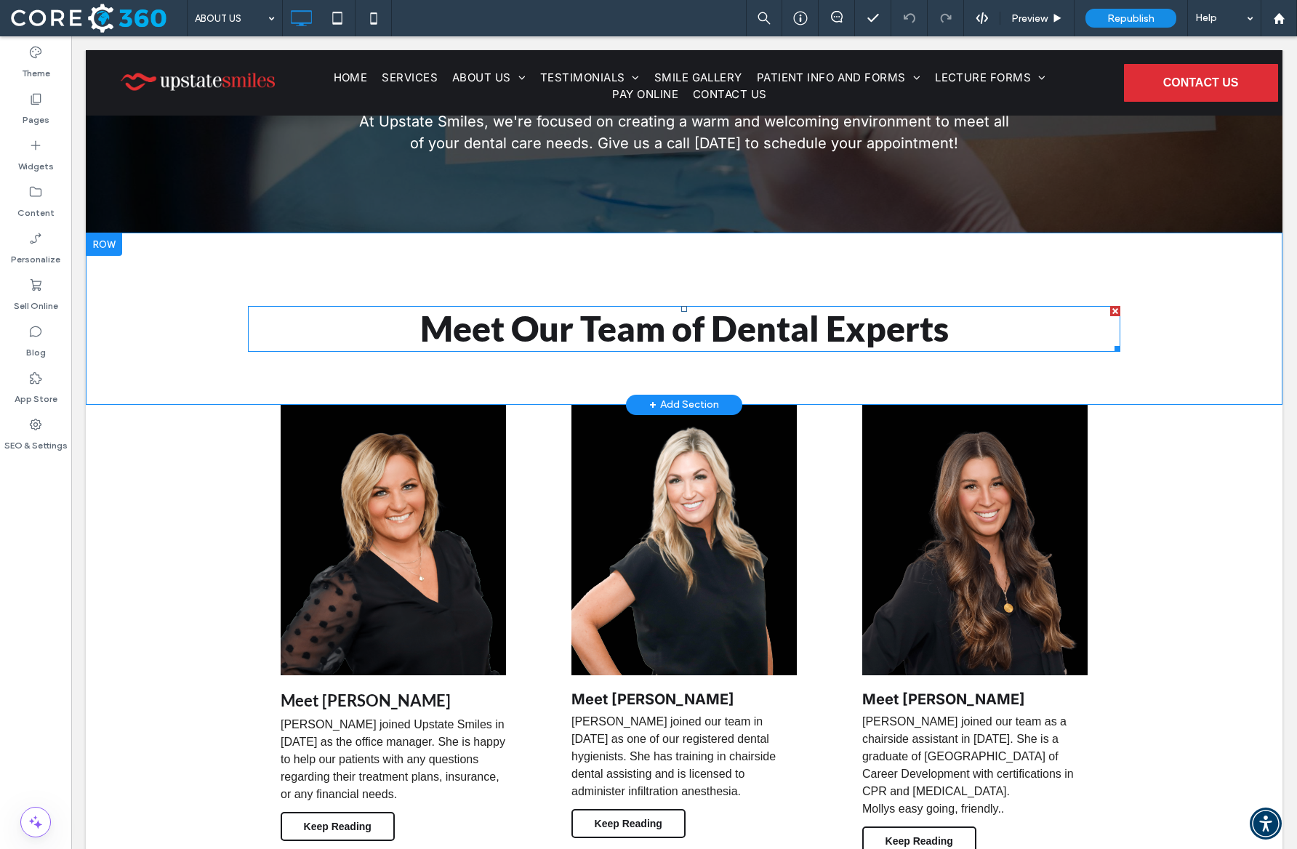
click at [456, 318] on strong "Meet Our Team of Dental Experts" at bounding box center [684, 327] width 528 height 41
type input "****"
type input "**"
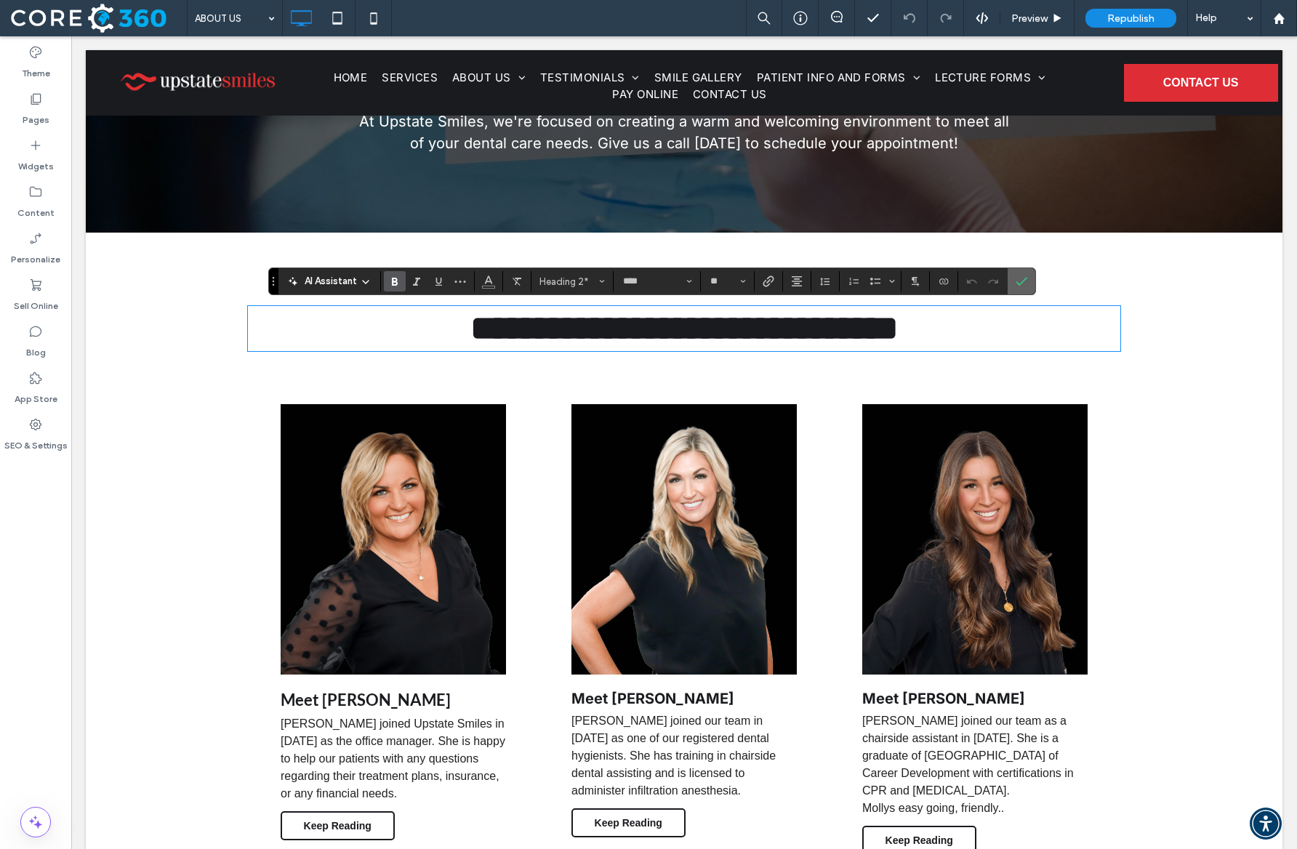
click at [1028, 283] on label "Confirm" at bounding box center [1021, 281] width 22 height 26
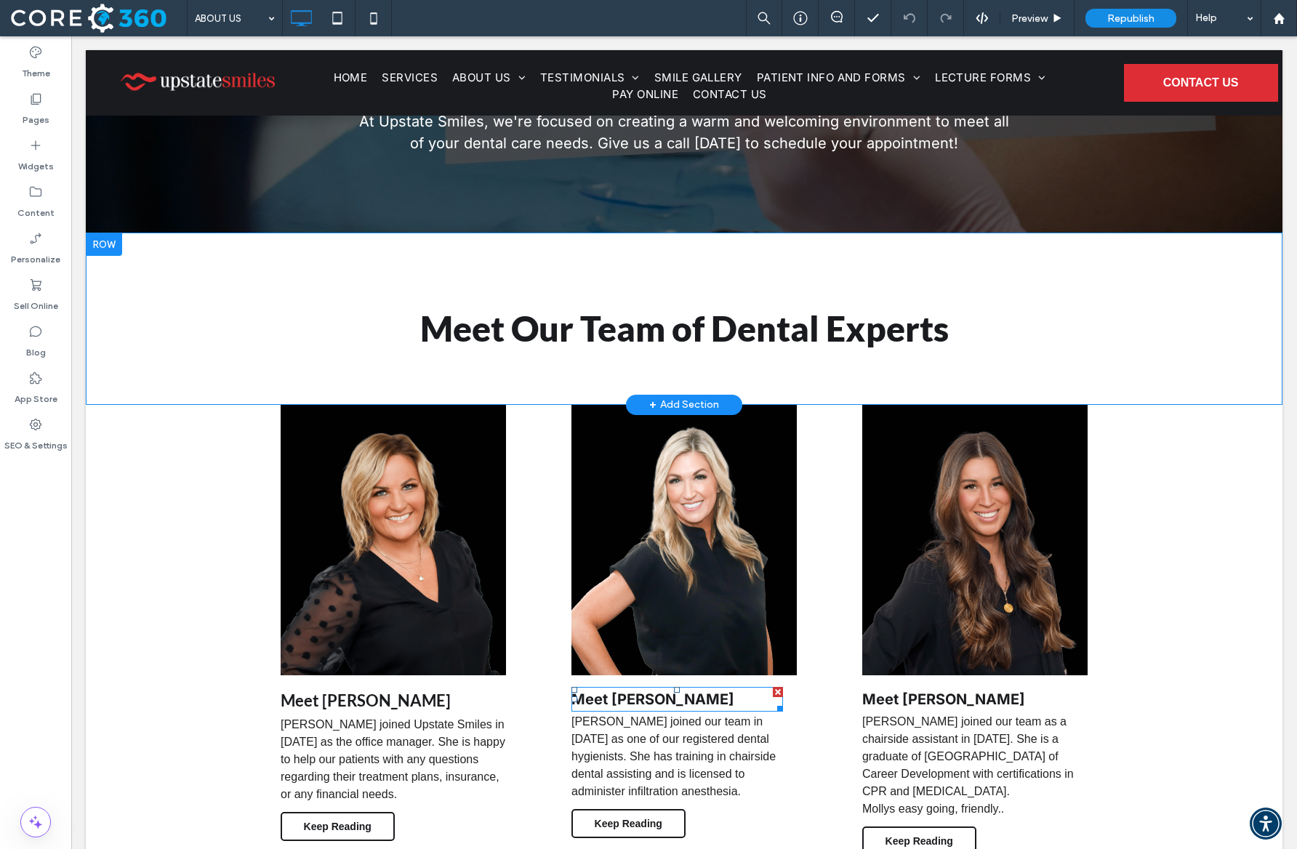
click at [626, 696] on strong "Meet Brittnee" at bounding box center [652, 698] width 163 height 17
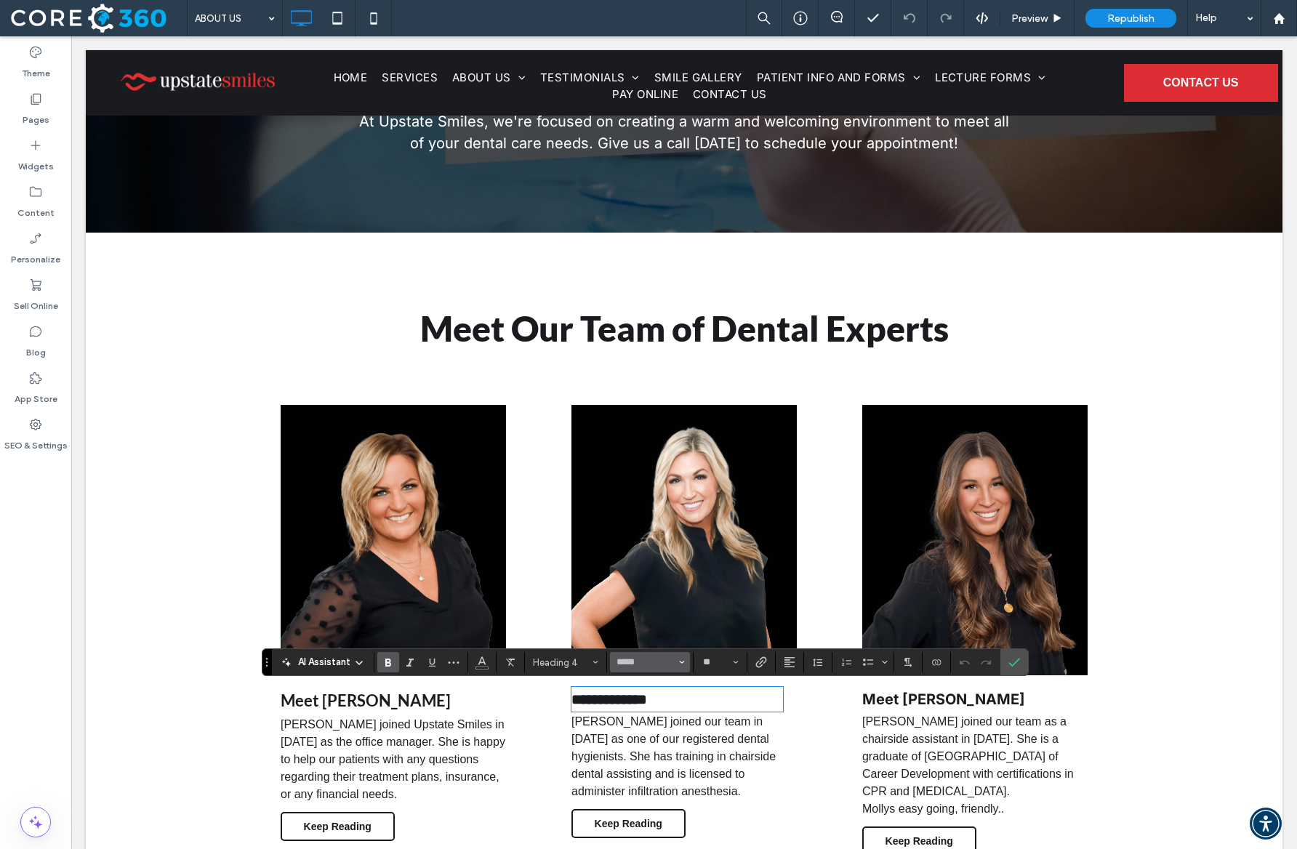
click at [664, 660] on input "*****" at bounding box center [646, 662] width 62 height 12
click at [655, 645] on label "Lato" at bounding box center [658, 638] width 96 height 21
type input "****"
click at [1015, 657] on icon "Confirm" at bounding box center [1014, 662] width 12 height 12
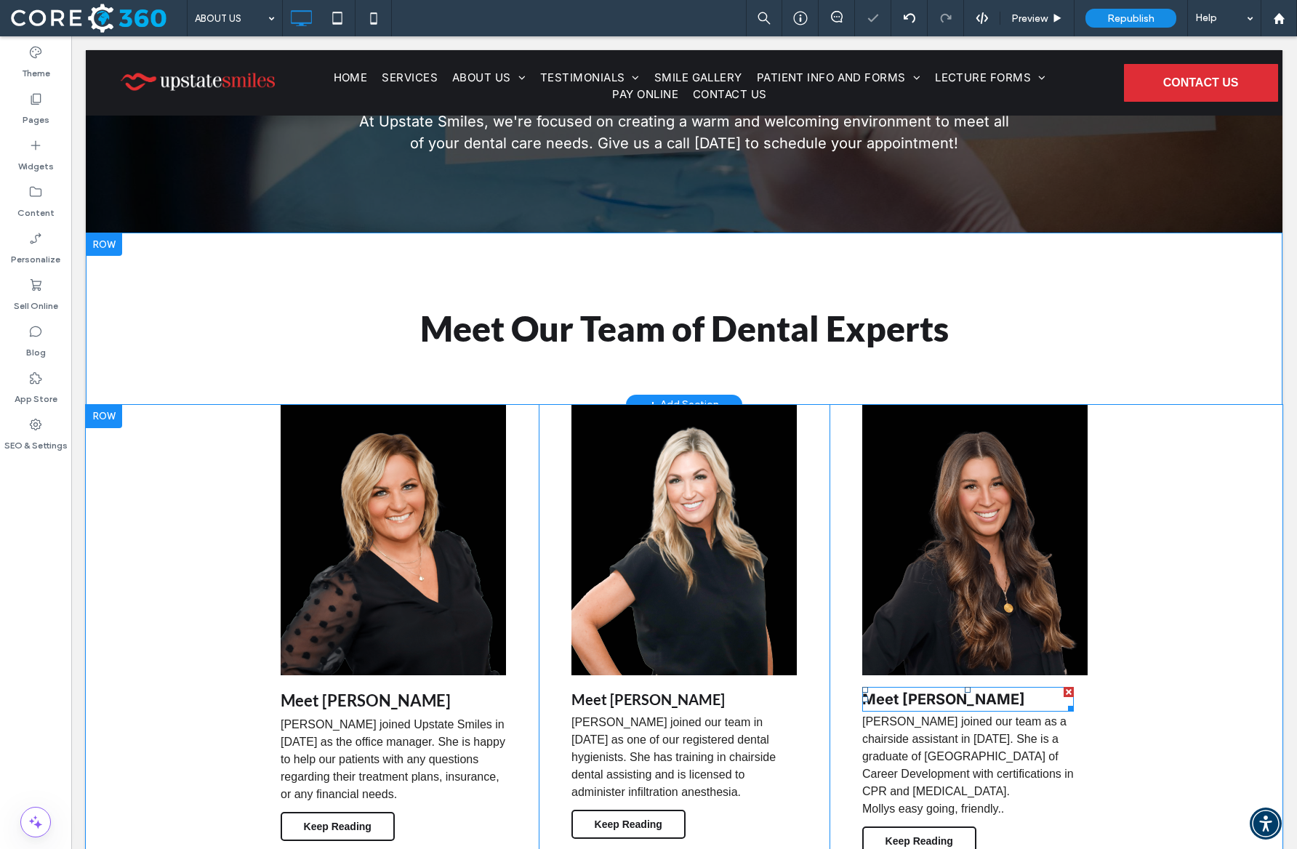
click at [933, 696] on strong "Meet Molly" at bounding box center [943, 698] width 163 height 17
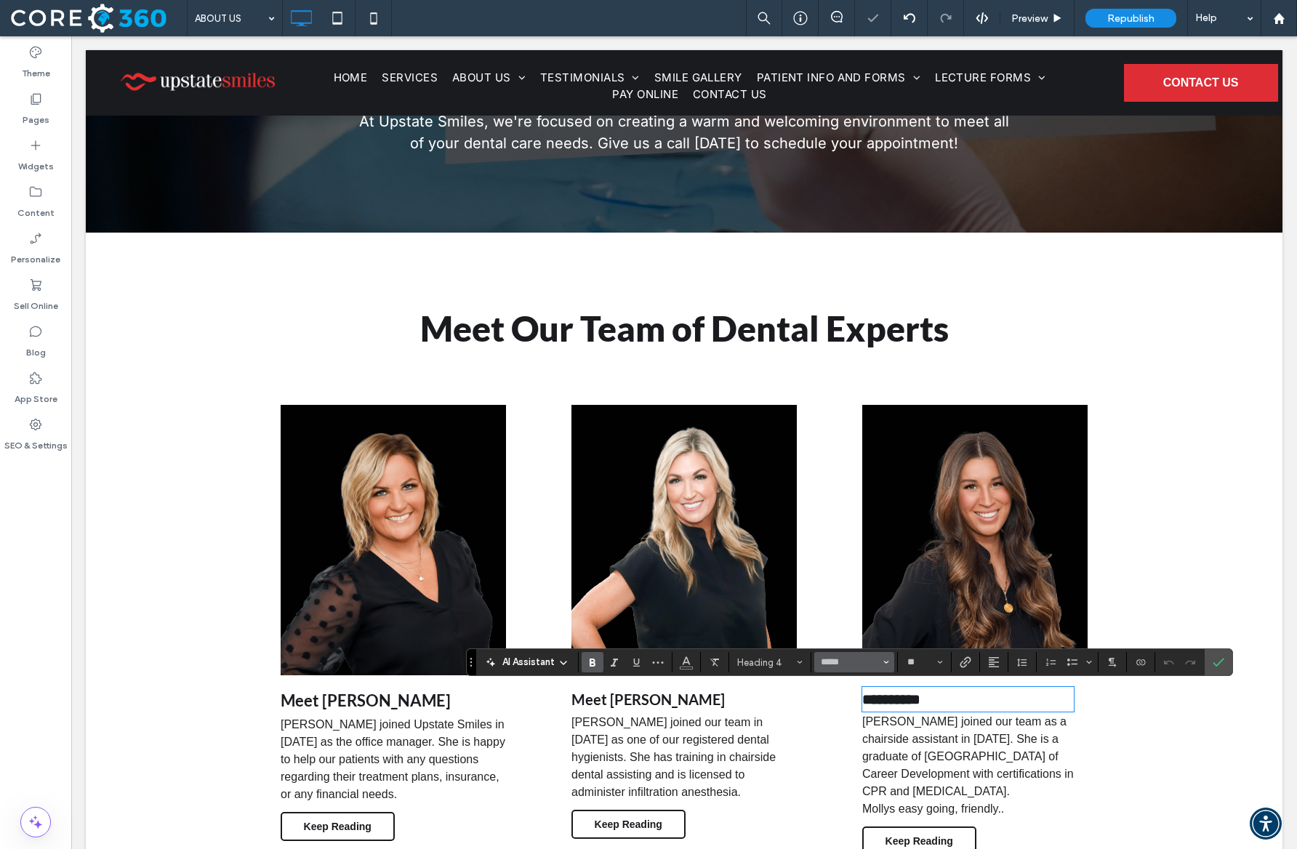
click at [834, 653] on button "*****" at bounding box center [854, 662] width 80 height 20
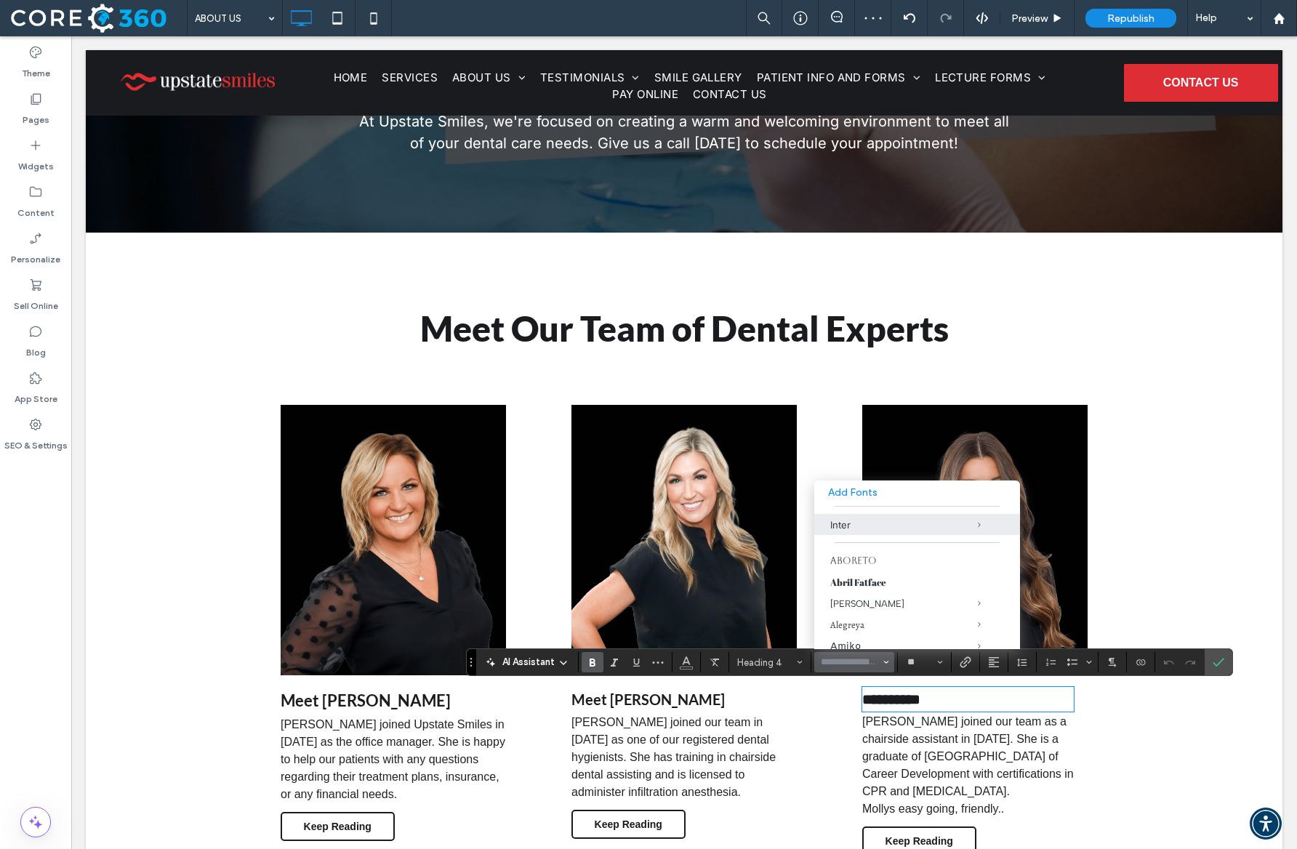
click at [837, 659] on input "Font & Font weight-input" at bounding box center [850, 662] width 62 height 12
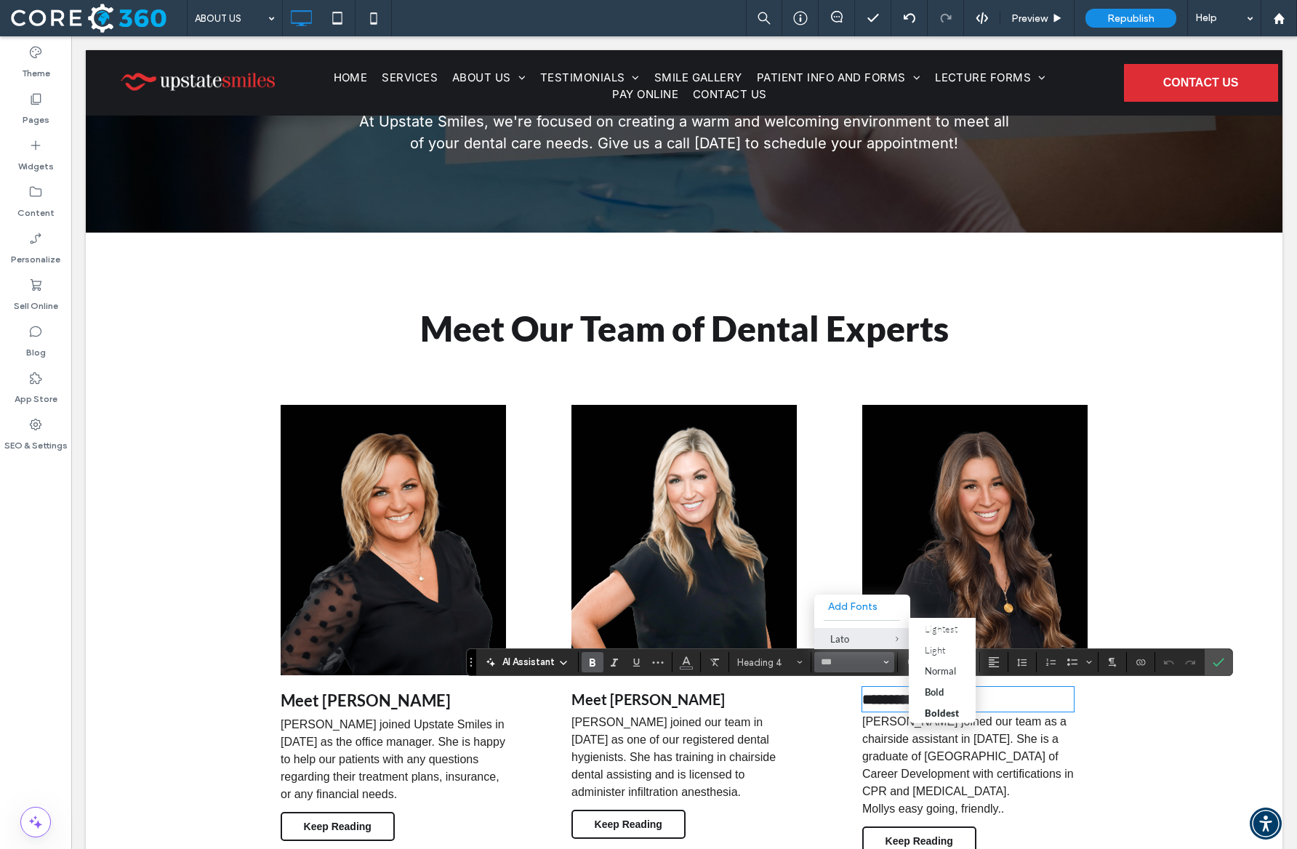
click at [863, 639] on span "Lato" at bounding box center [886, 638] width 48 height 21
type input "****"
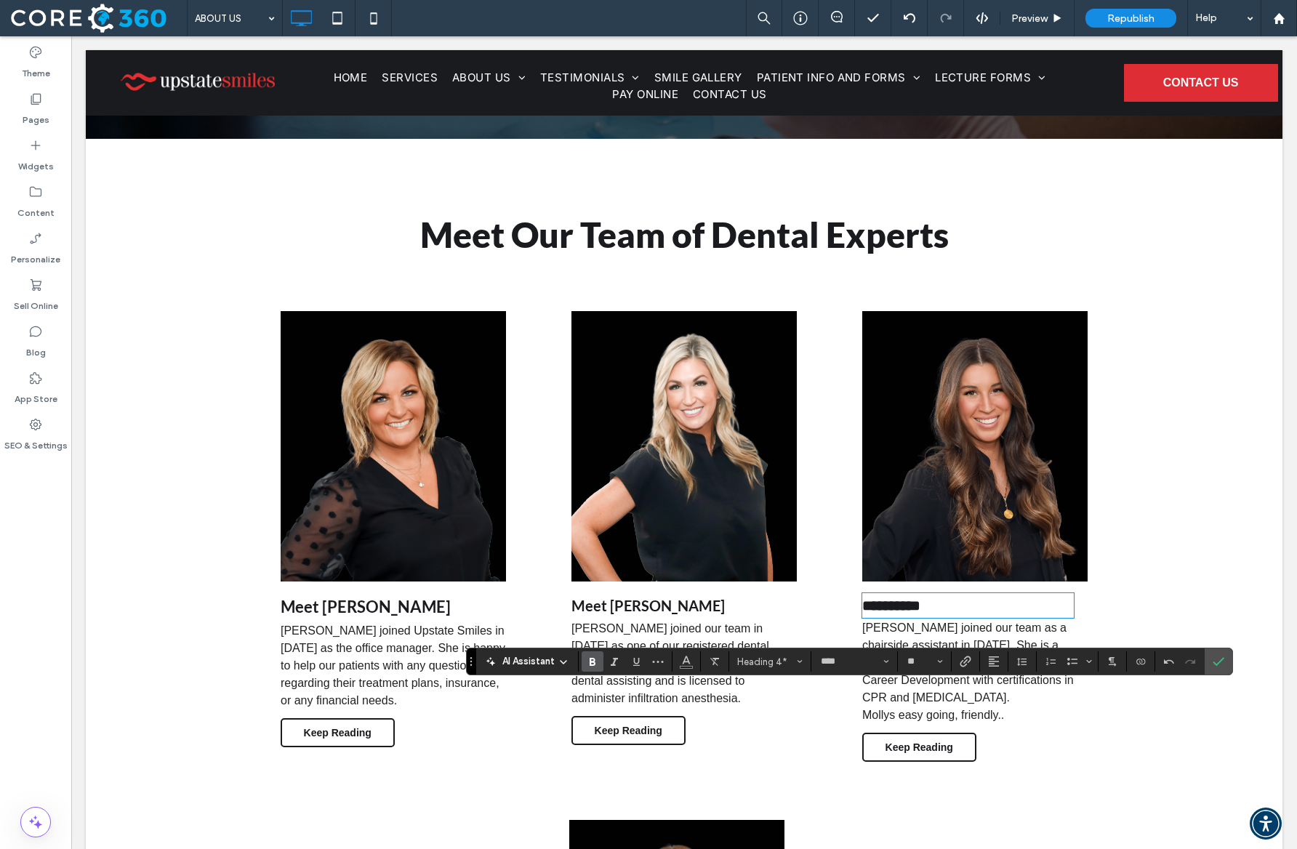
scroll to position [317, 0]
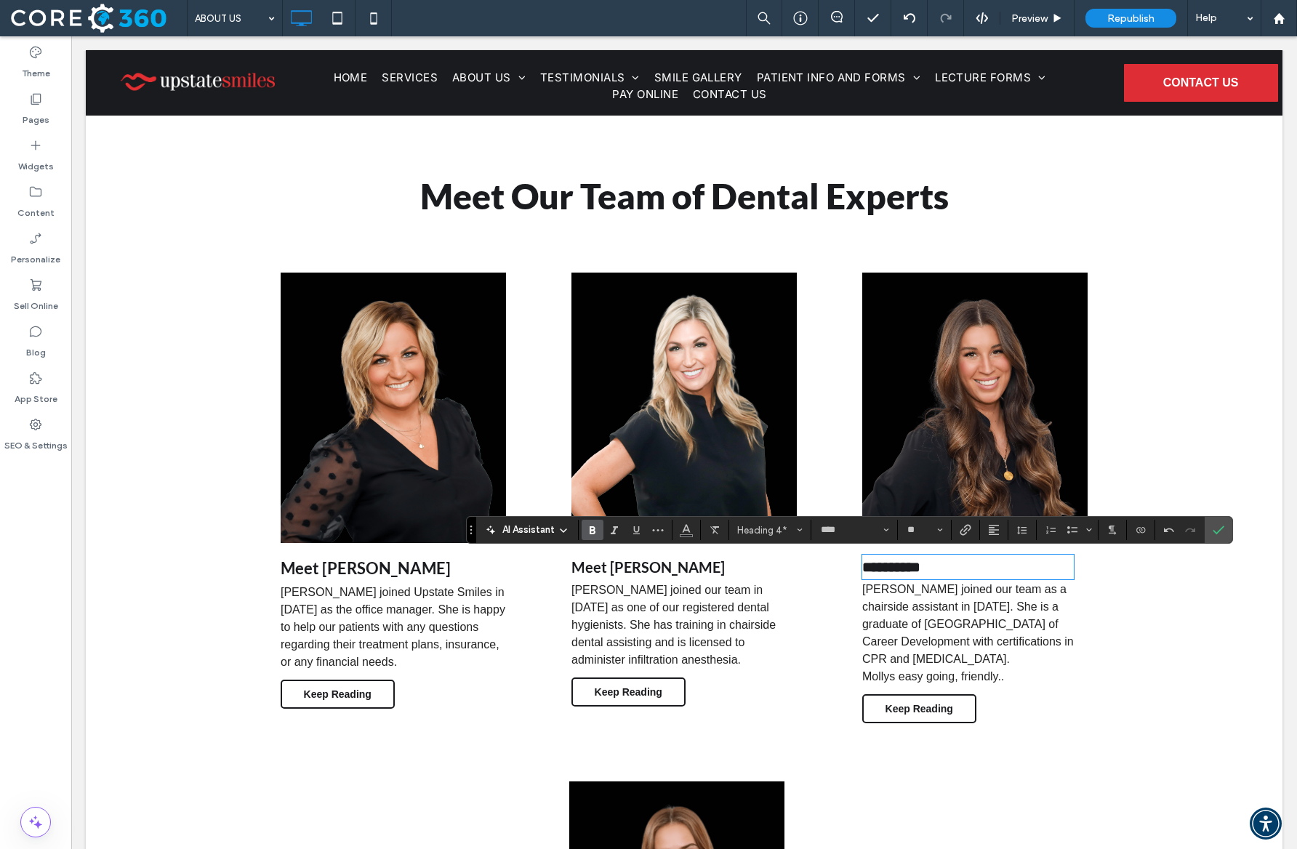
click at [593, 537] on span "Bold" at bounding box center [593, 529] width 12 height 19
click at [585, 532] on label "Bold" at bounding box center [592, 530] width 22 height 20
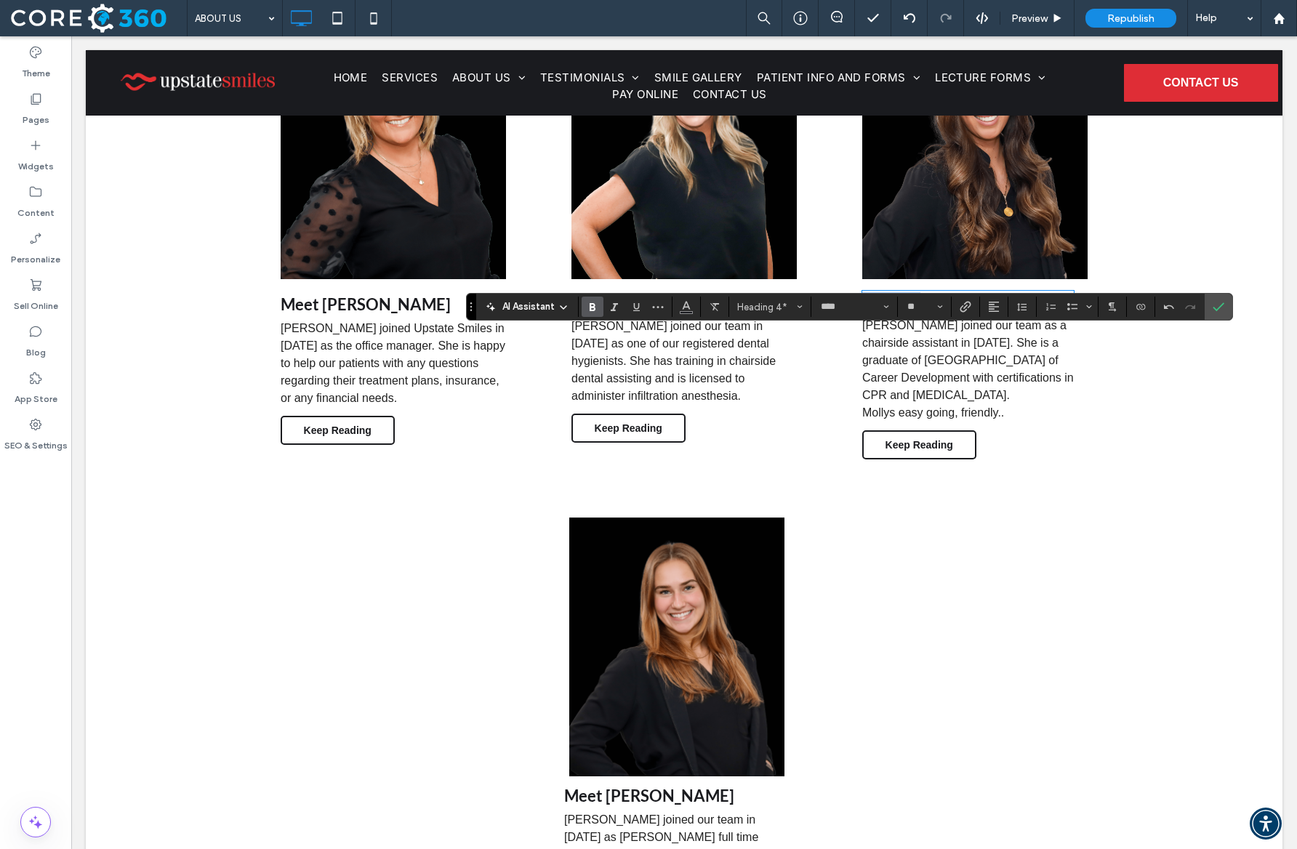
scroll to position [598, 0]
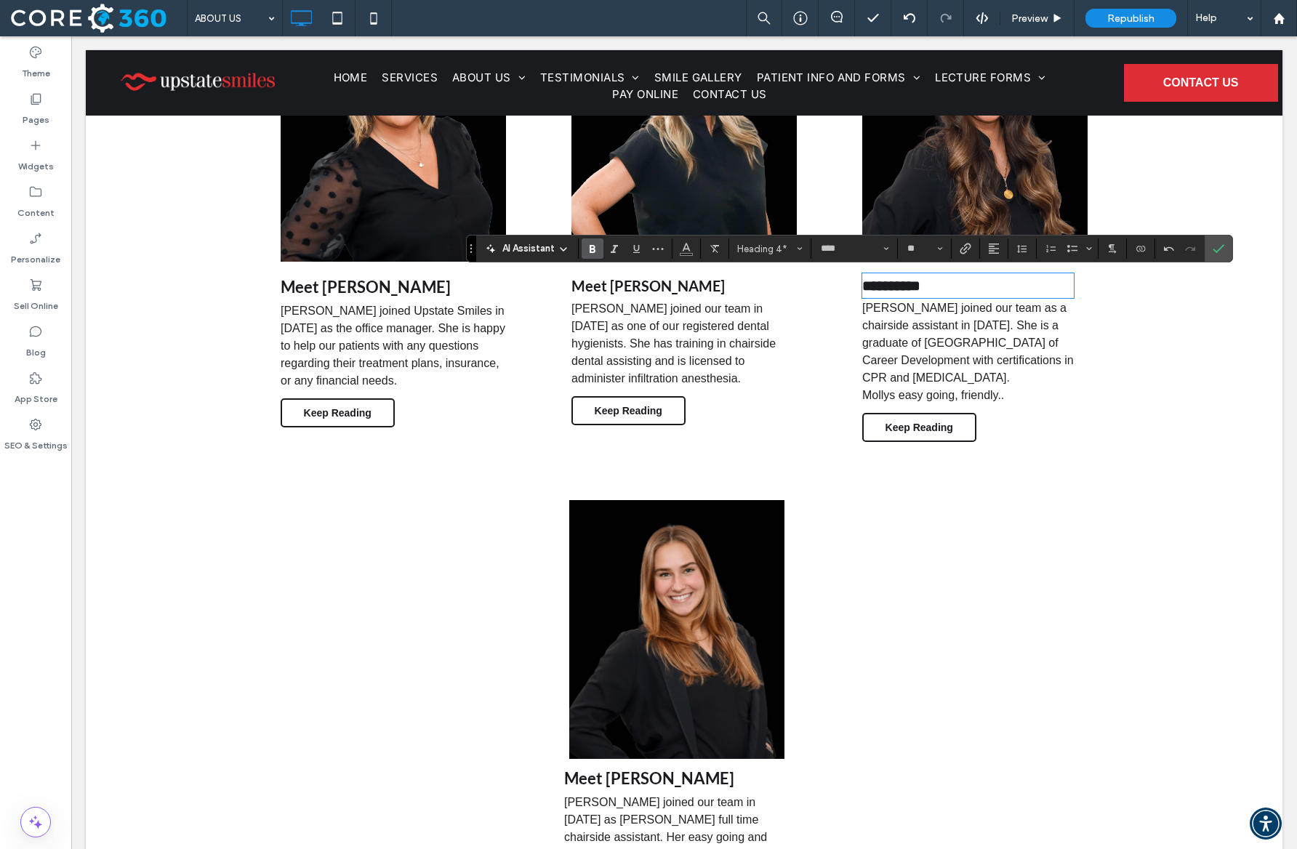
click at [648, 766] on h4 "Meet Molly" at bounding box center [669, 778] width 211 height 25
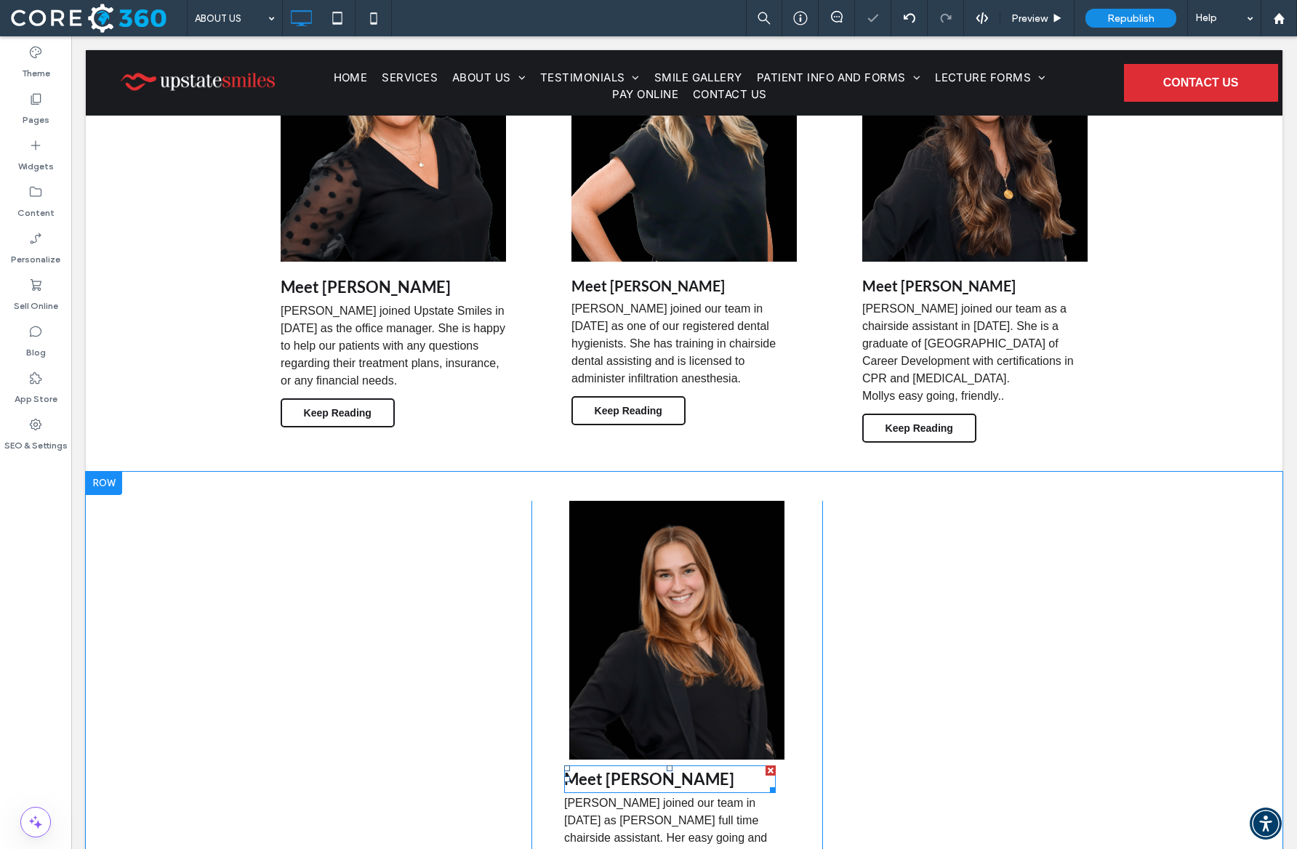
click at [630, 769] on strong "Meet Molly" at bounding box center [649, 779] width 170 height 20
type input "****"
type input "**"
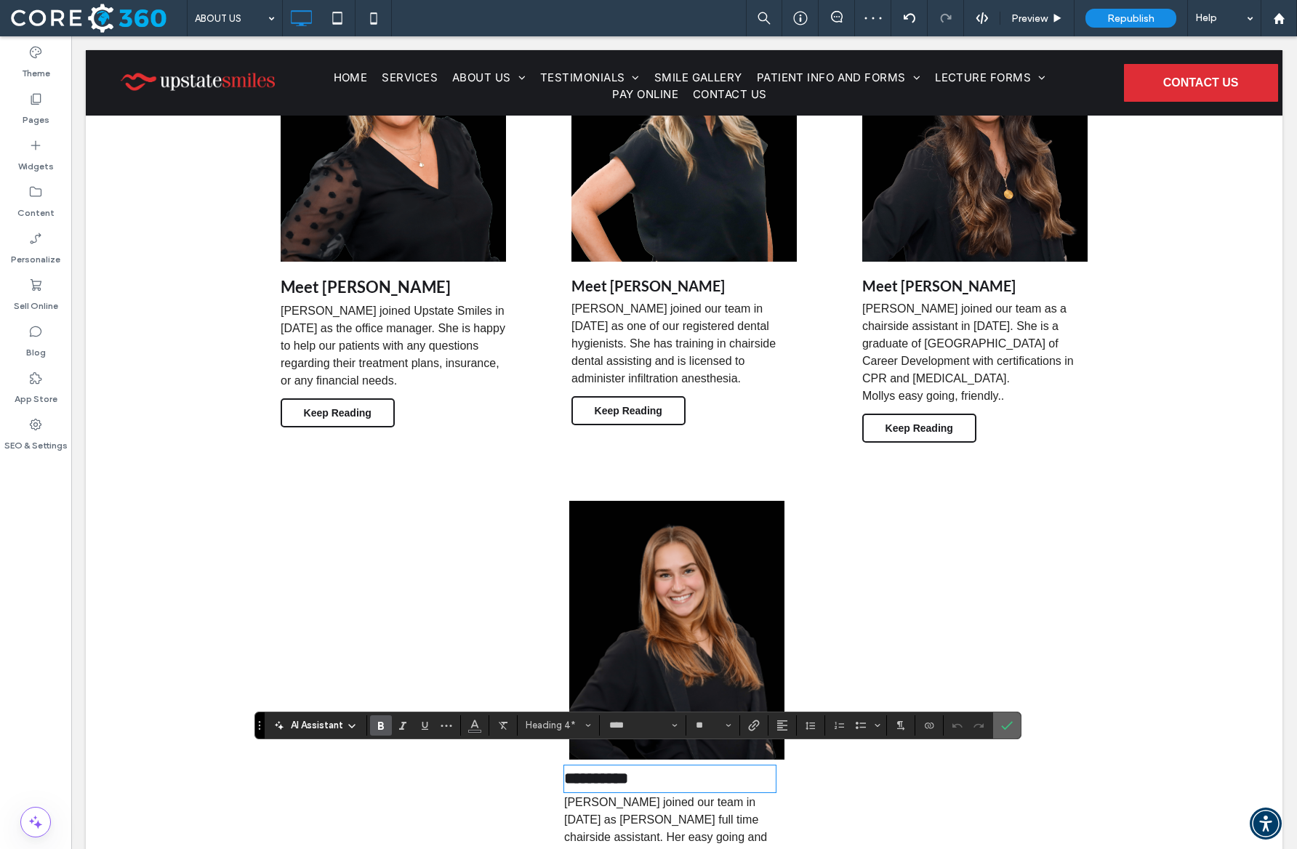
click at [1017, 725] on label "Confirm" at bounding box center [1007, 725] width 22 height 26
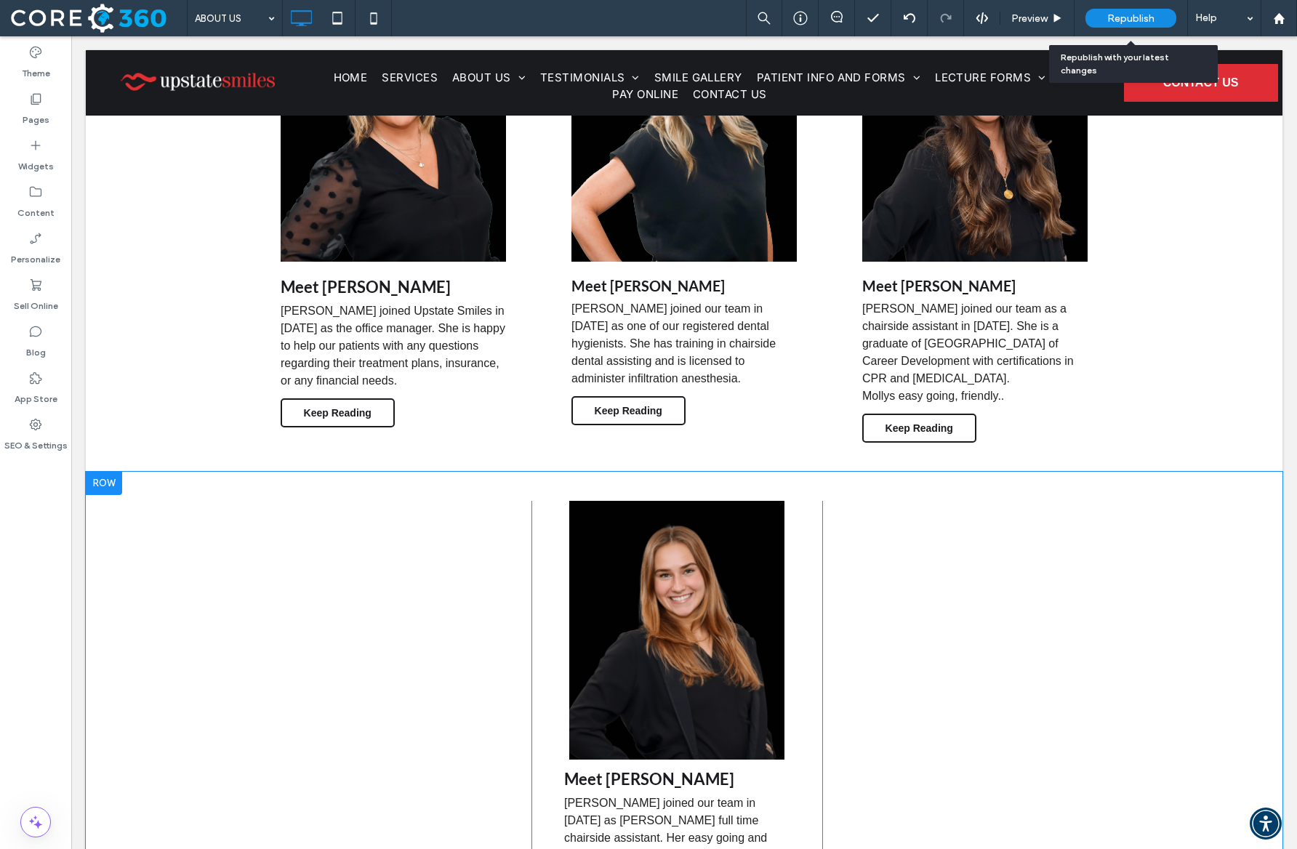
click at [1111, 16] on span "Republish" at bounding box center [1130, 18] width 47 height 12
